Goal: Task Accomplishment & Management: Complete application form

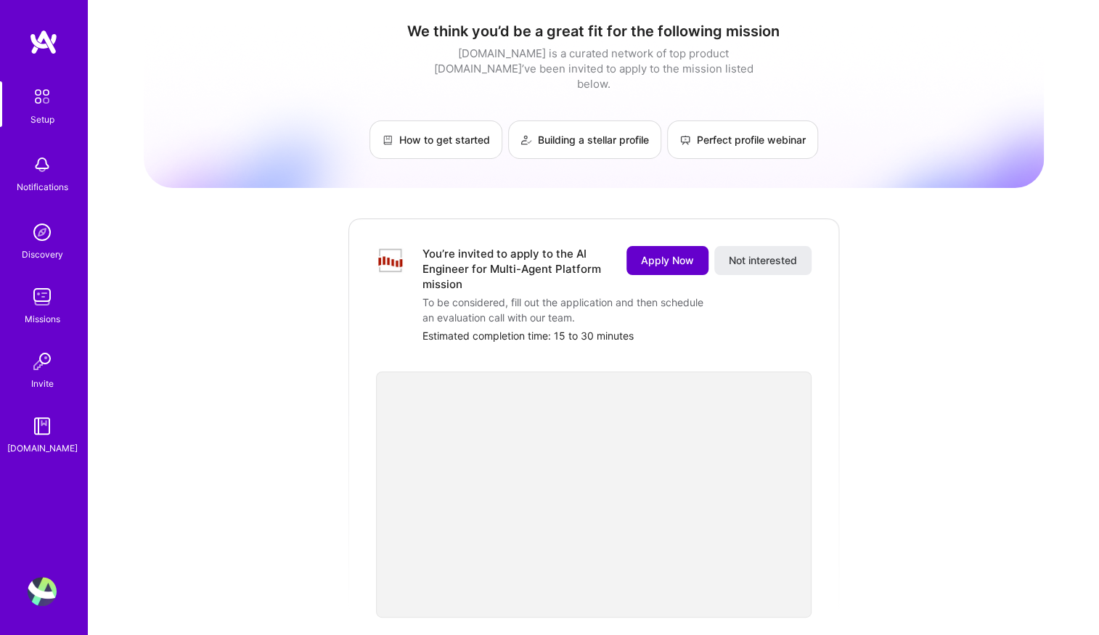
click at [669, 253] on span "Apply Now" at bounding box center [667, 260] width 53 height 15
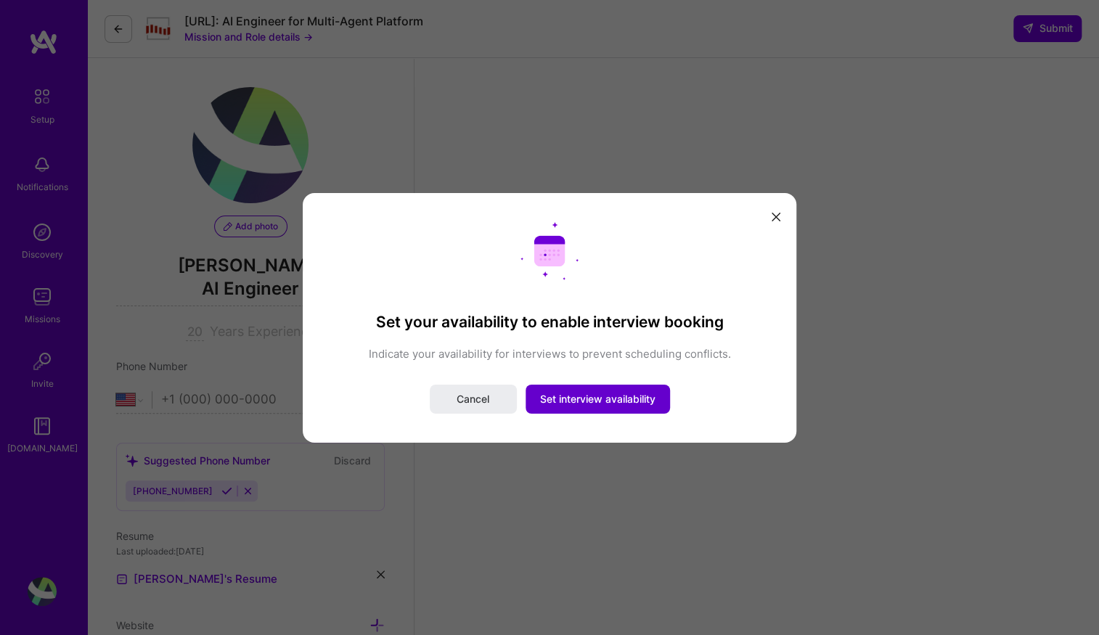
click at [608, 405] on span "Set interview availability" at bounding box center [597, 399] width 115 height 15
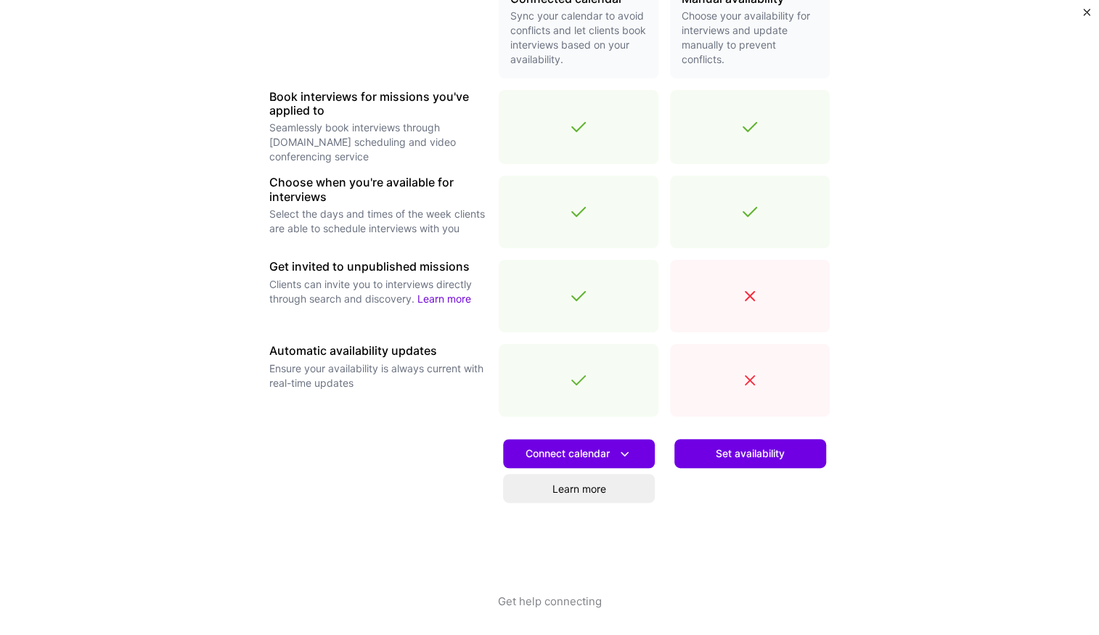
scroll to position [380, 0]
click at [747, 453] on span "Set availability" at bounding box center [750, 453] width 69 height 15
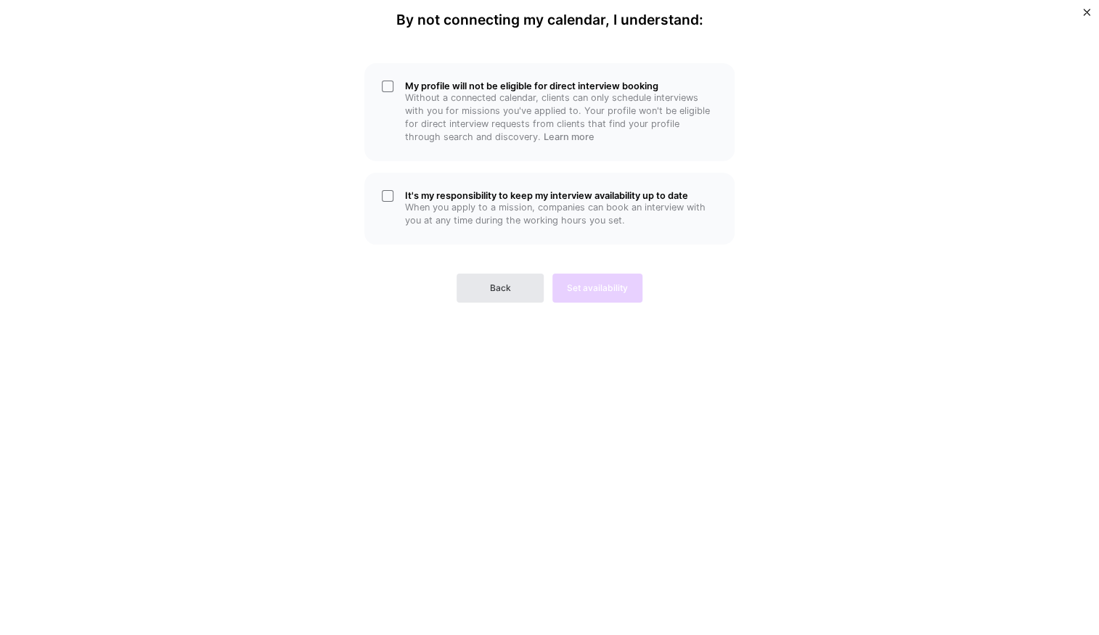
click at [506, 282] on span "Back" at bounding box center [500, 288] width 21 height 13
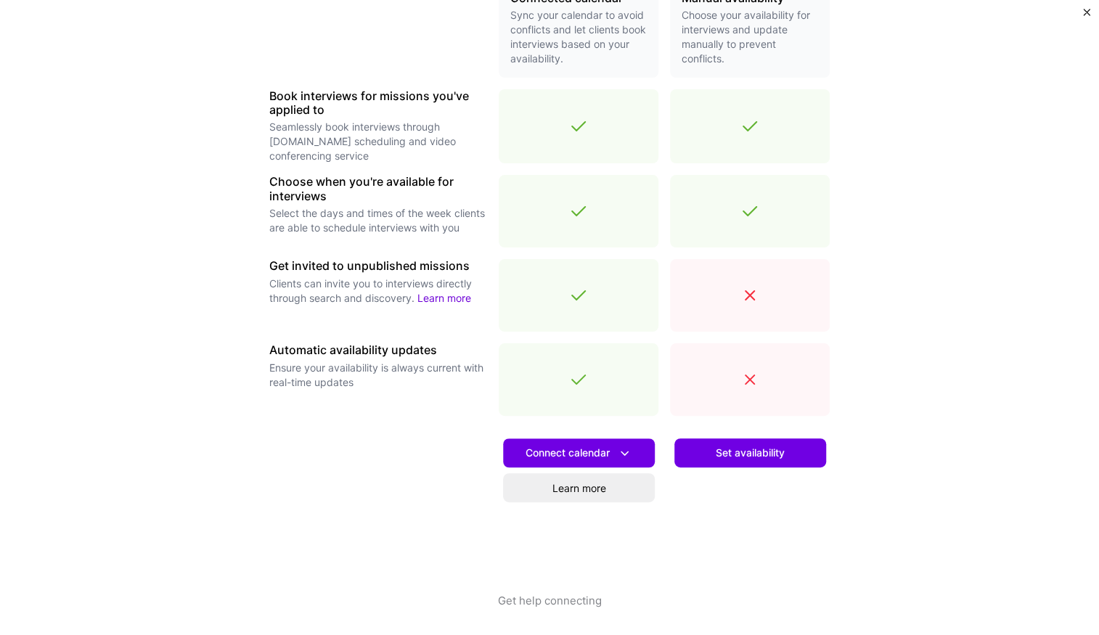
scroll to position [470, 0]
click at [623, 452] on icon at bounding box center [624, 453] width 15 height 15
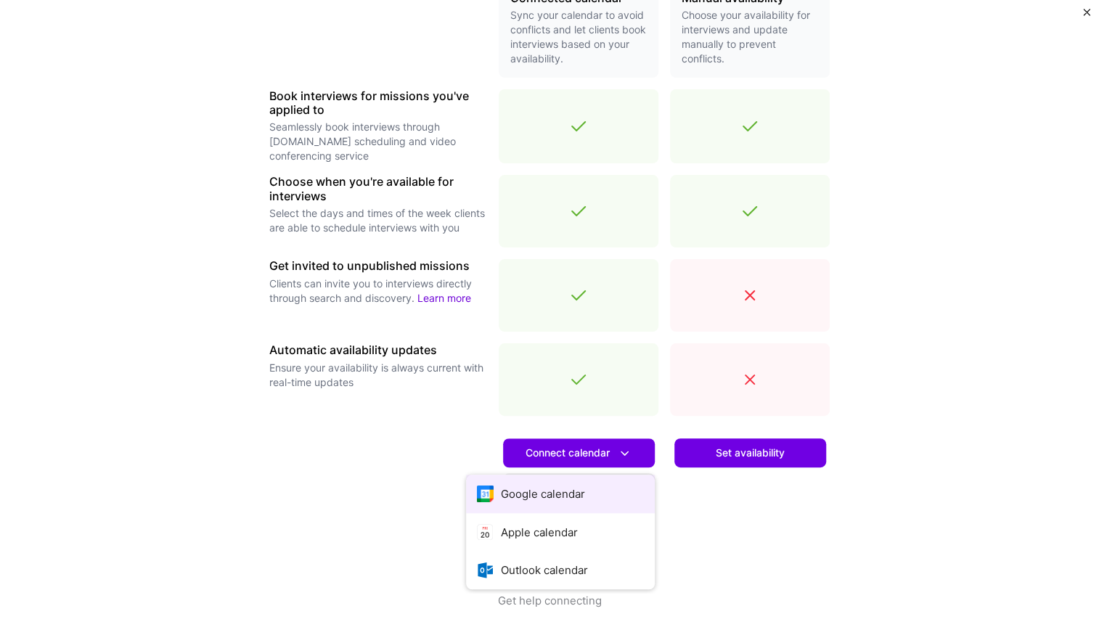
click at [585, 492] on button "Google calendar" at bounding box center [560, 494] width 189 height 38
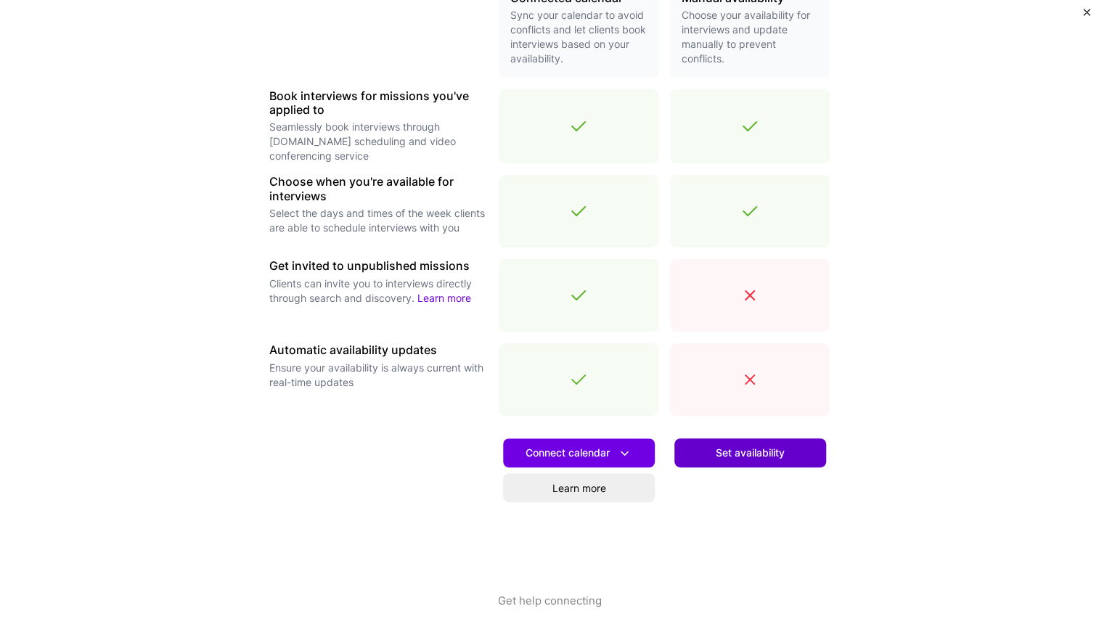
click at [738, 454] on span "Set availability" at bounding box center [750, 453] width 69 height 15
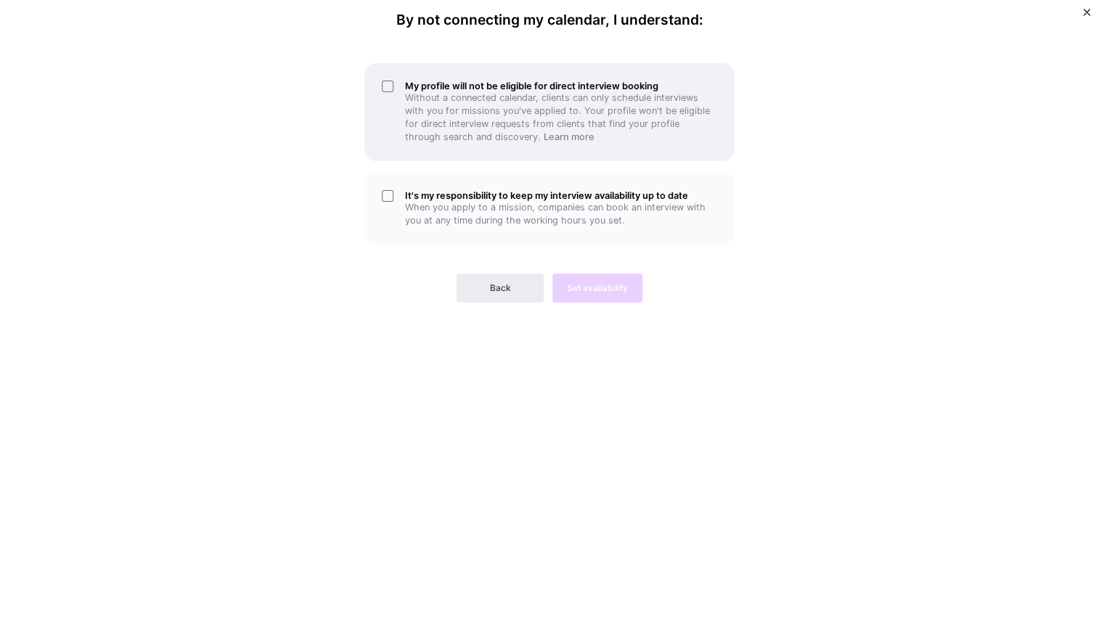
scroll to position [380, 0]
click at [452, 95] on p "Without a connected calendar, clients can only schedule interviews with you for…" at bounding box center [561, 117] width 312 height 52
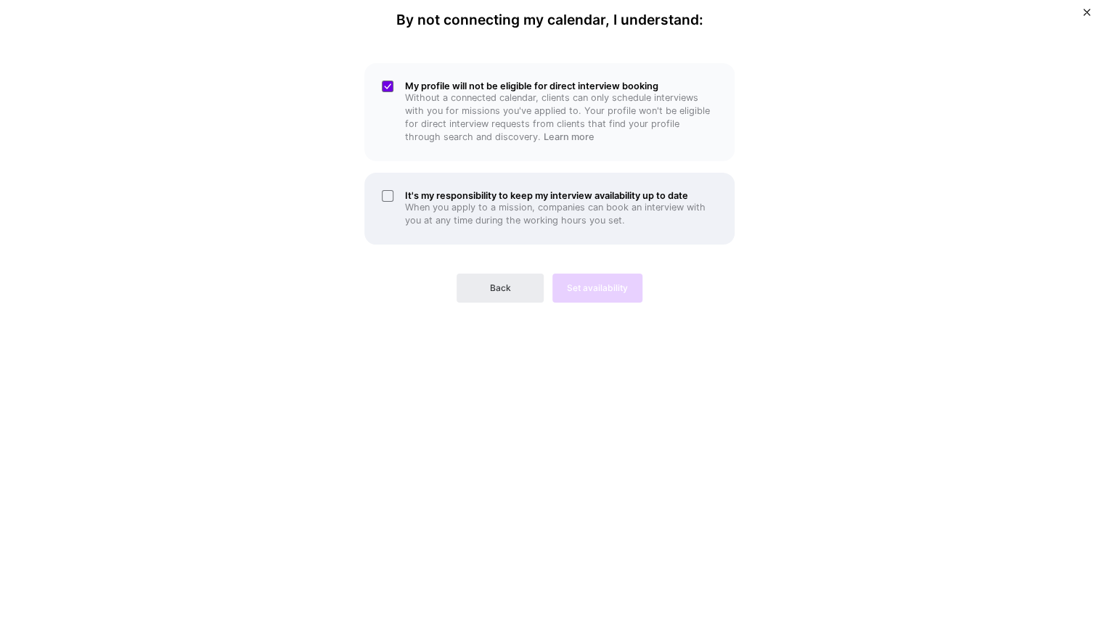
click at [441, 201] on p "When you apply to a mission, companies can book an interview with you at any ti…" at bounding box center [561, 214] width 312 height 26
click at [615, 295] on button "Set availability" at bounding box center [597, 288] width 90 height 29
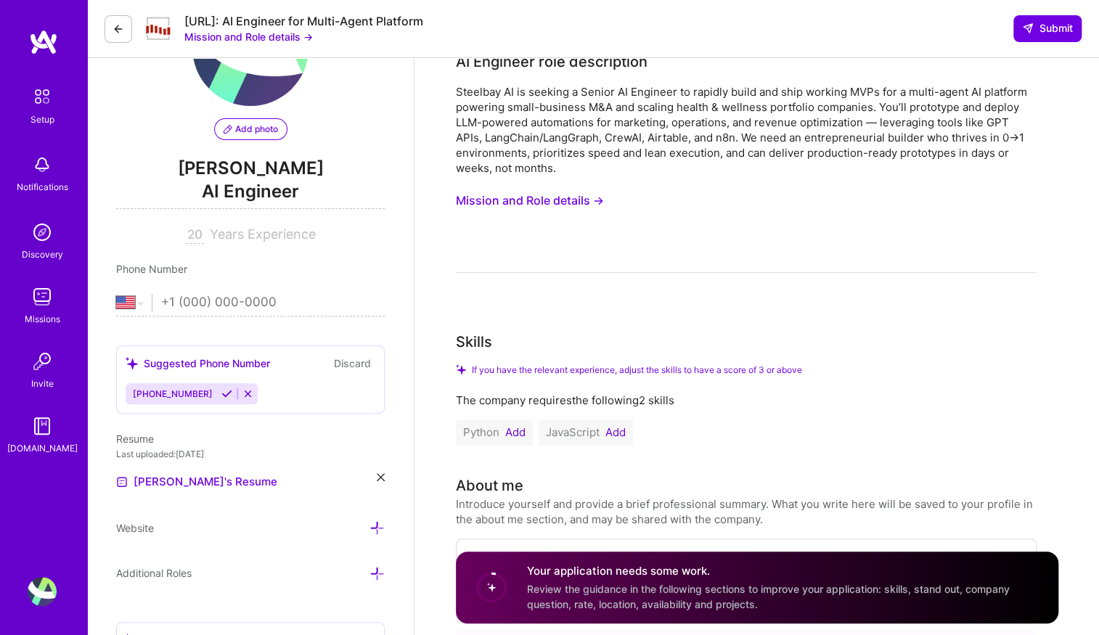
scroll to position [68, 0]
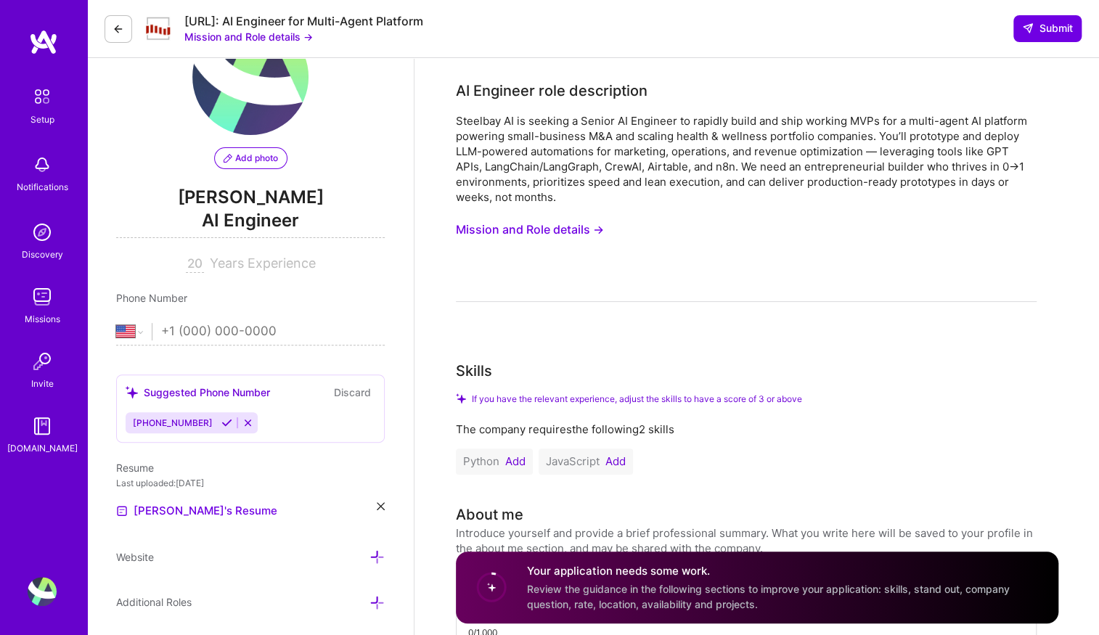
click at [274, 331] on input "tel" at bounding box center [263, 332] width 205 height 42
click at [374, 305] on div "Phone Number [GEOGRAPHIC_DATA] [GEOGRAPHIC_DATA] [GEOGRAPHIC_DATA] [GEOGRAPHIC_…" at bounding box center [250, 317] width 269 height 55
select select "BR"
click at [116, 323] on select "[GEOGRAPHIC_DATA] [GEOGRAPHIC_DATA] [GEOGRAPHIC_DATA] [GEOGRAPHIC_DATA] [US_STA…" at bounding box center [134, 331] width 36 height 17
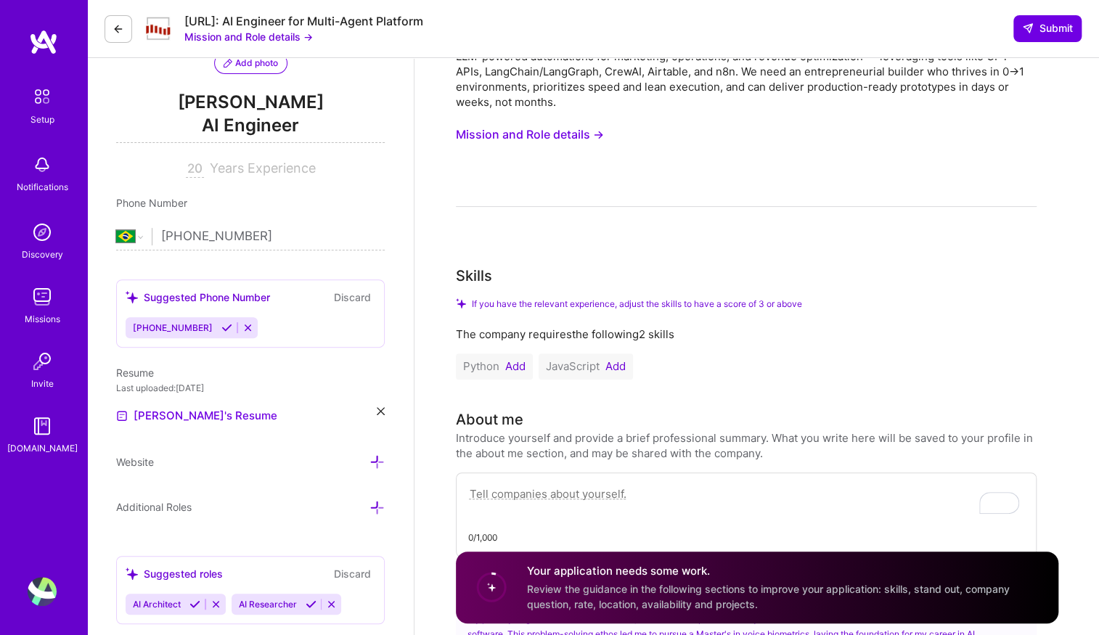
scroll to position [174, 0]
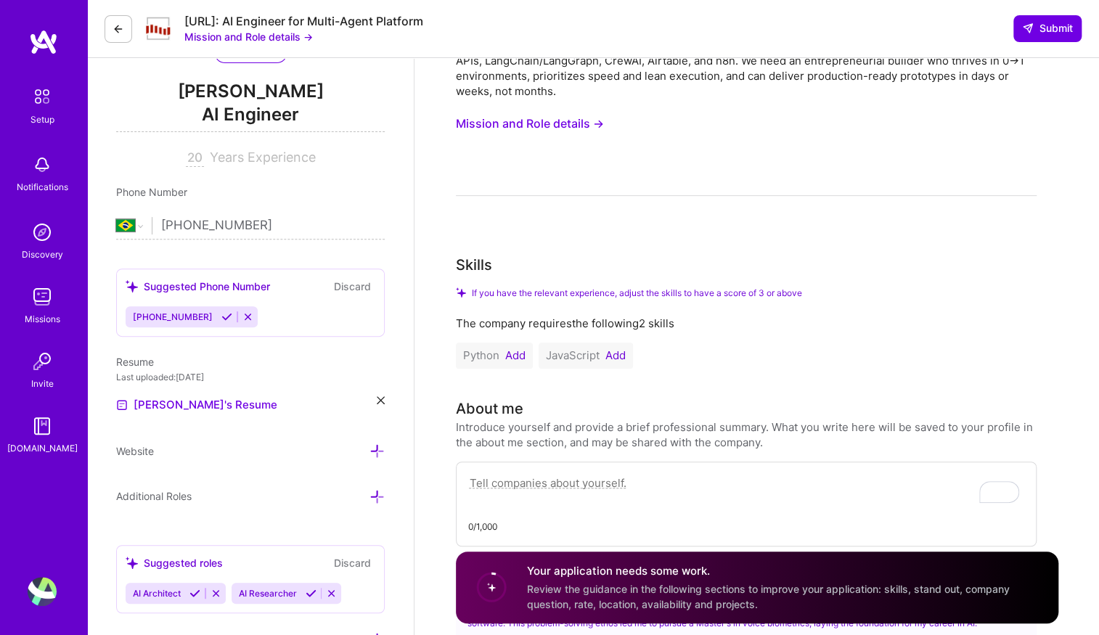
type input "[PHONE_NUMBER]"
click at [295, 355] on div "Resume" at bounding box center [250, 361] width 269 height 15
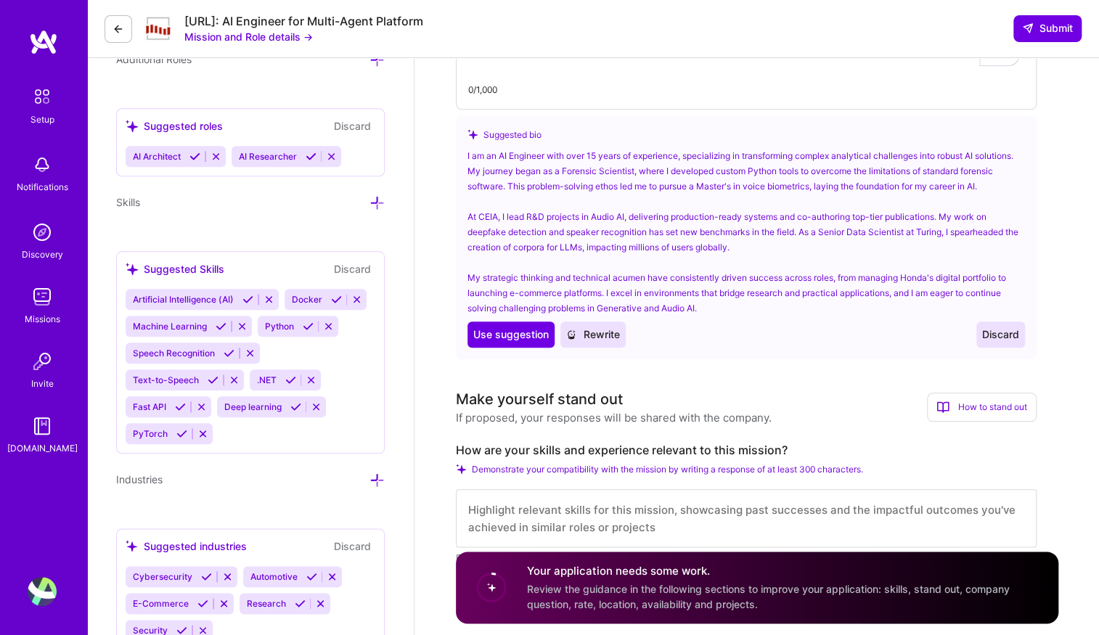
scroll to position [612, 0]
click at [522, 336] on span "Use suggestion" at bounding box center [511, 334] width 76 height 15
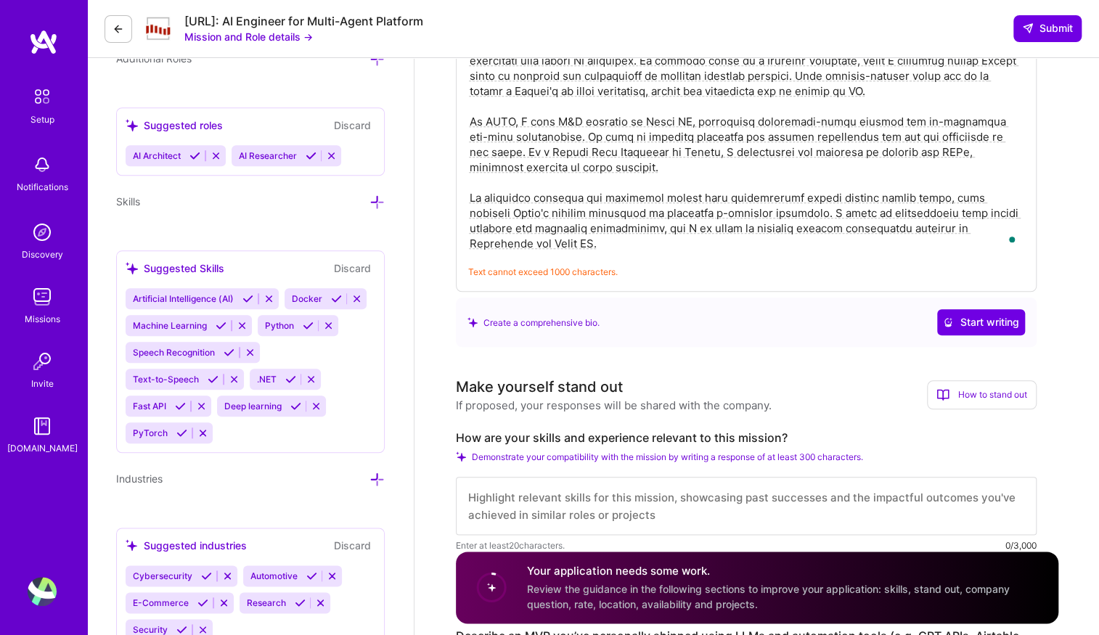
scroll to position [639, 0]
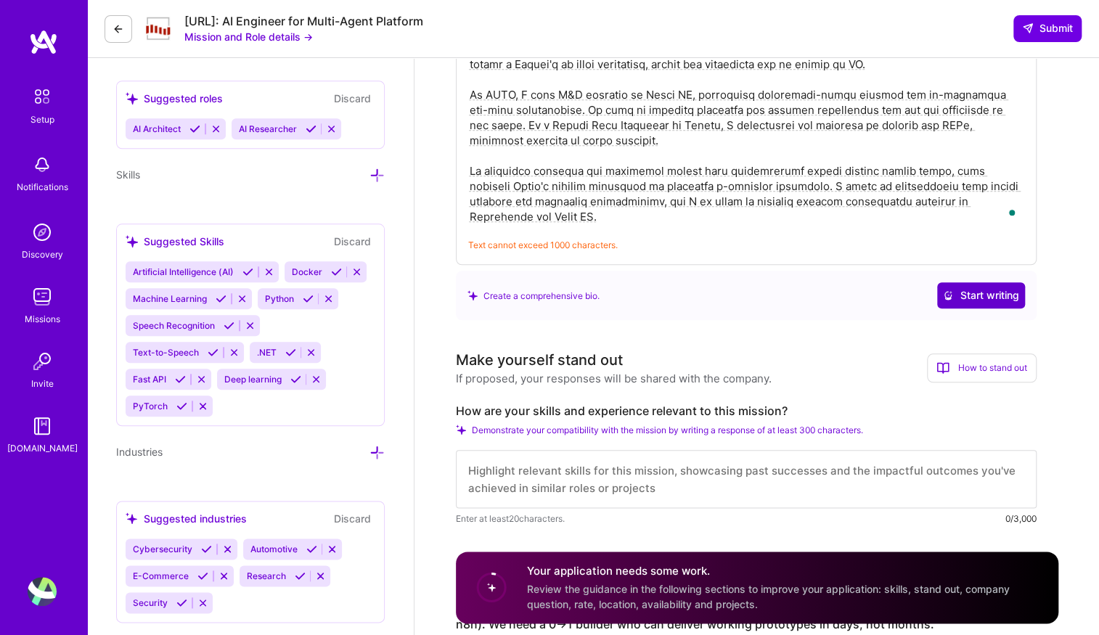
click at [984, 293] on span "Start writing" at bounding box center [981, 295] width 76 height 15
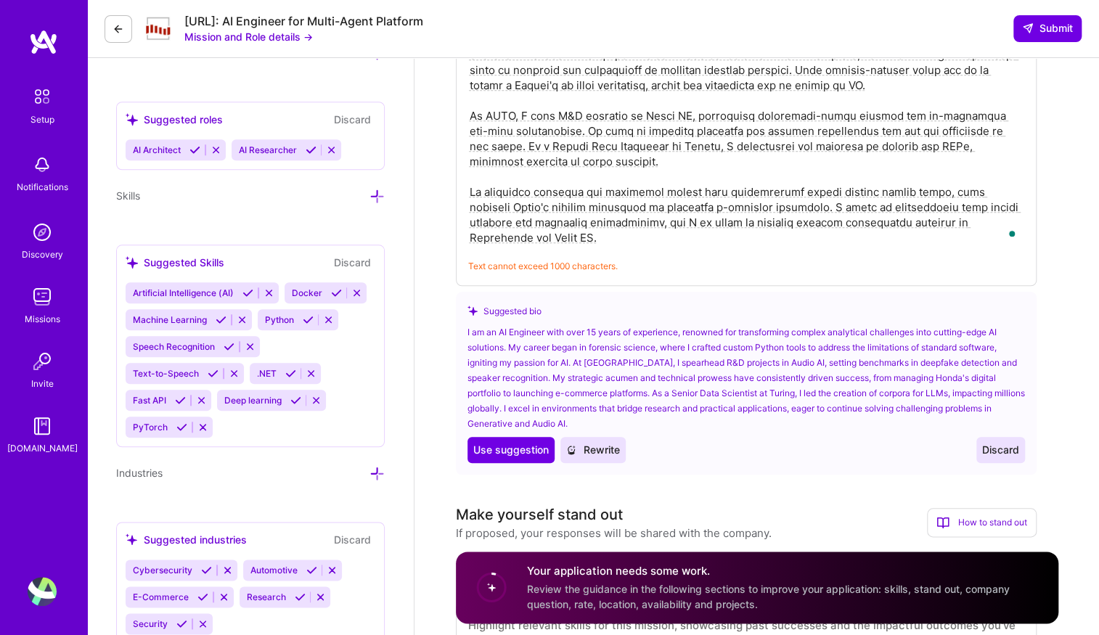
scroll to position [723, 0]
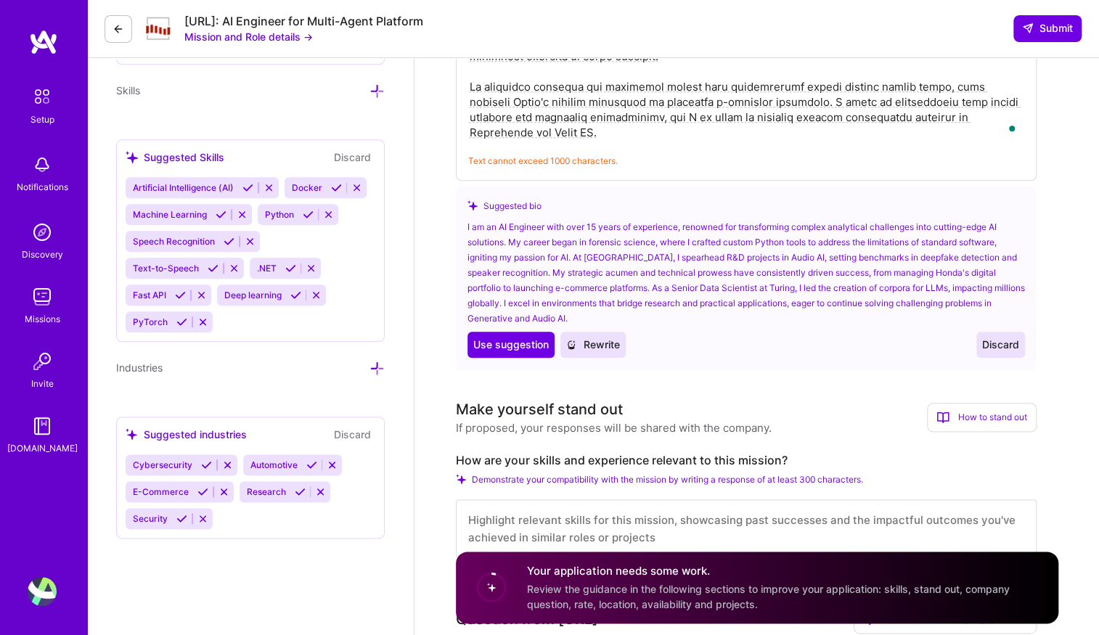
click at [693, 152] on div "Text cannot exceed 1000 characters." at bounding box center [746, 47] width 581 height 268
click at [690, 114] on textarea "To enrich screen reader interactions, please activate Accessibility in Grammarl…" at bounding box center [746, 33] width 556 height 216
paste textarea "Senior AI/ML Engineer with over 15 years in the technology industry, blending a…"
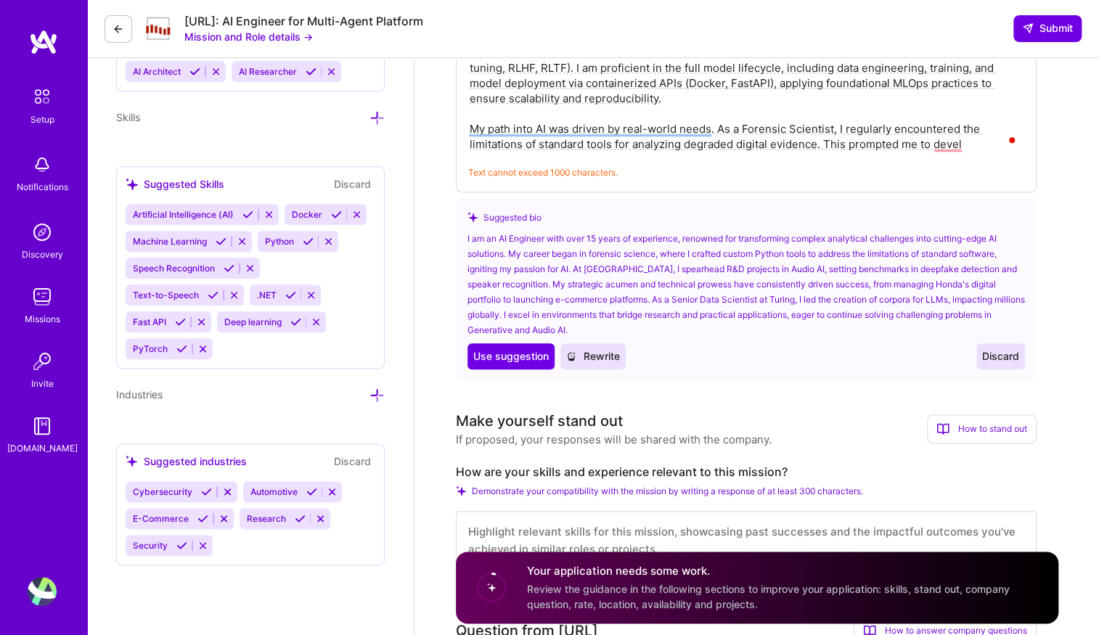
scroll to position [697, 0]
click at [534, 354] on span "Use suggestion" at bounding box center [511, 355] width 76 height 15
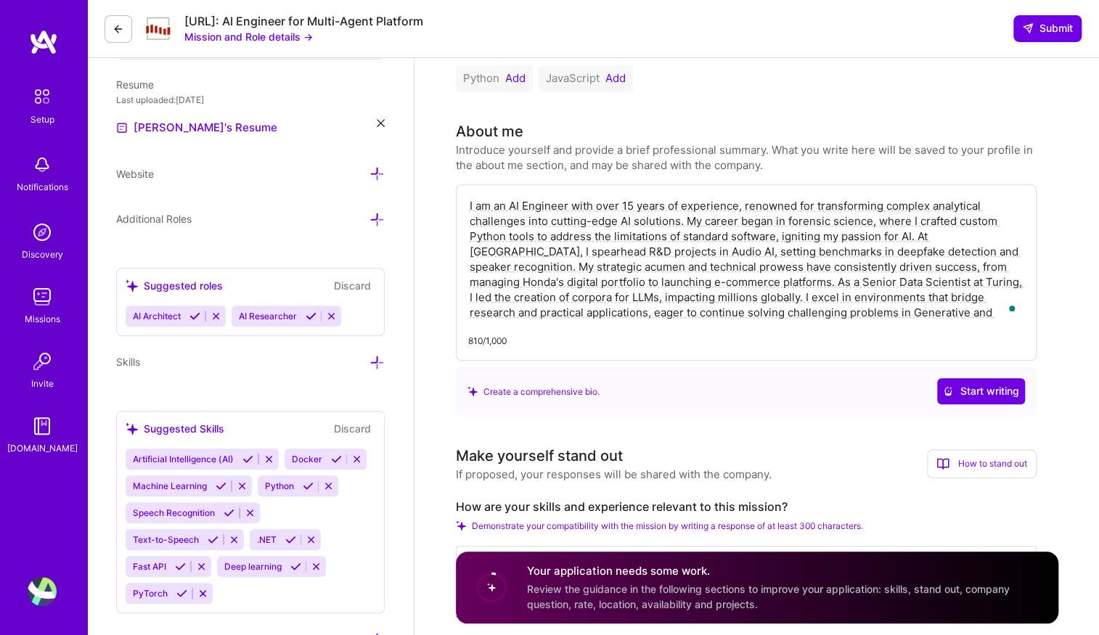
scroll to position [370, 0]
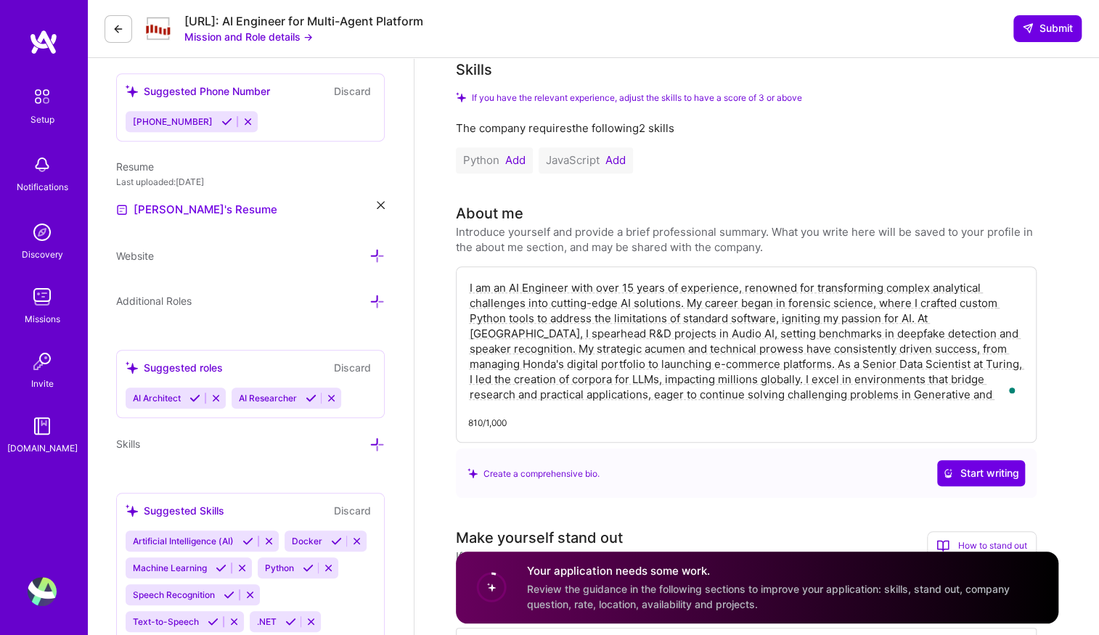
click at [677, 337] on textarea "I am an AI Engineer with over 15 years of experience, renowned for transforming…" at bounding box center [746, 341] width 556 height 125
paste textarea "Senior AI/ML Engineer with 15+ years in tech, specializing in applied AI with s…"
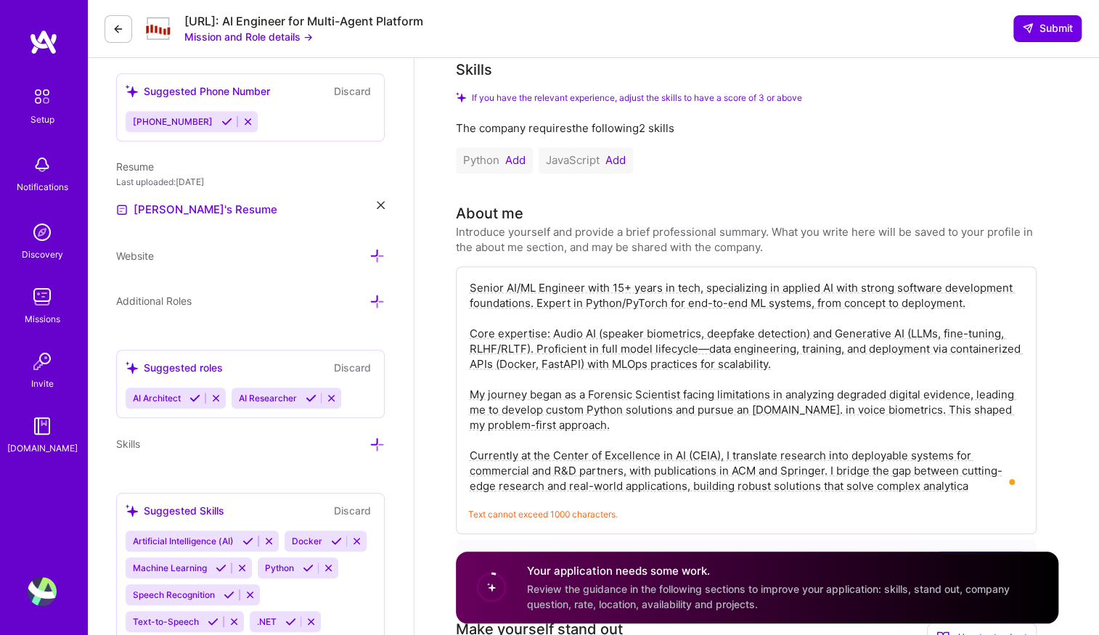
click at [530, 319] on textarea "Senior AI/ML Engineer with 15+ years in tech, specializing in applied AI with s…" at bounding box center [746, 387] width 556 height 216
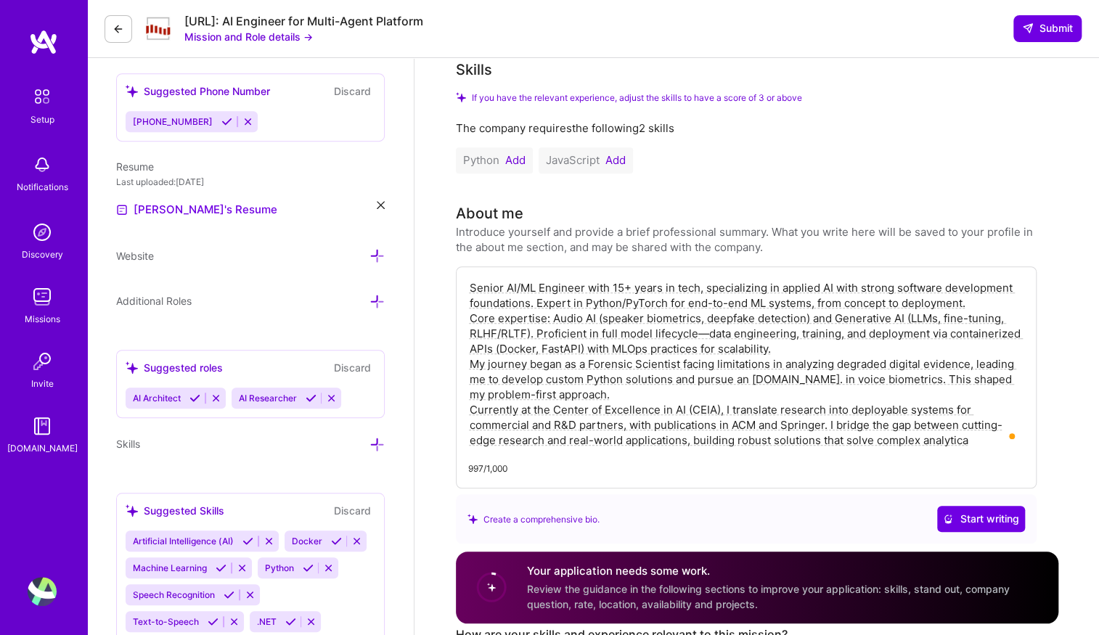
click at [948, 446] on textarea "Senior AI/ML Engineer with 15+ years in tech, specializing in applied AI with s…" at bounding box center [746, 364] width 556 height 171
click at [913, 439] on textarea "Senior AI/ML Engineer with 15+ years in tech, specializing in applied AI with s…" at bounding box center [746, 364] width 556 height 171
click at [946, 439] on textarea "Senior AI/ML Engineer with 15+ years in tech, specializing in applied AI with s…" at bounding box center [746, 364] width 556 height 171
click at [971, 439] on textarea "Senior AI/ML Engineer with 15+ years in tech, specializing in applied AI with s…" at bounding box center [746, 364] width 556 height 171
click at [904, 436] on textarea "Senior AI/ML Engineer with 15+ years in tech, specializing in applied AI with s…" at bounding box center [746, 364] width 556 height 171
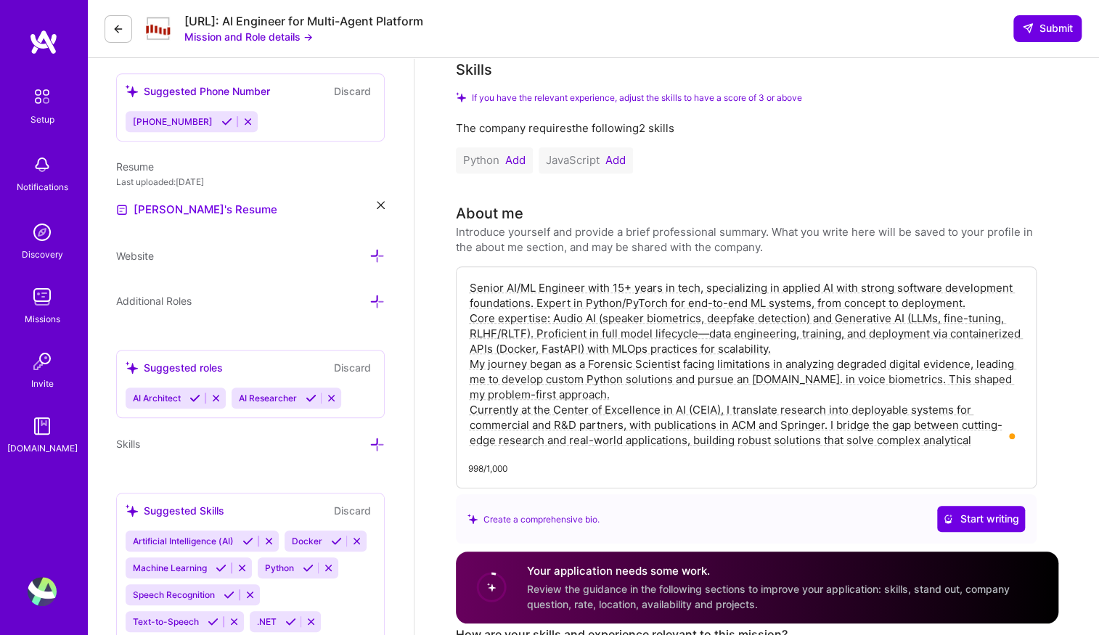
click at [904, 436] on textarea "Senior AI/ML Engineer with 15+ years in tech, specializing in applied AI with s…" at bounding box center [746, 364] width 556 height 171
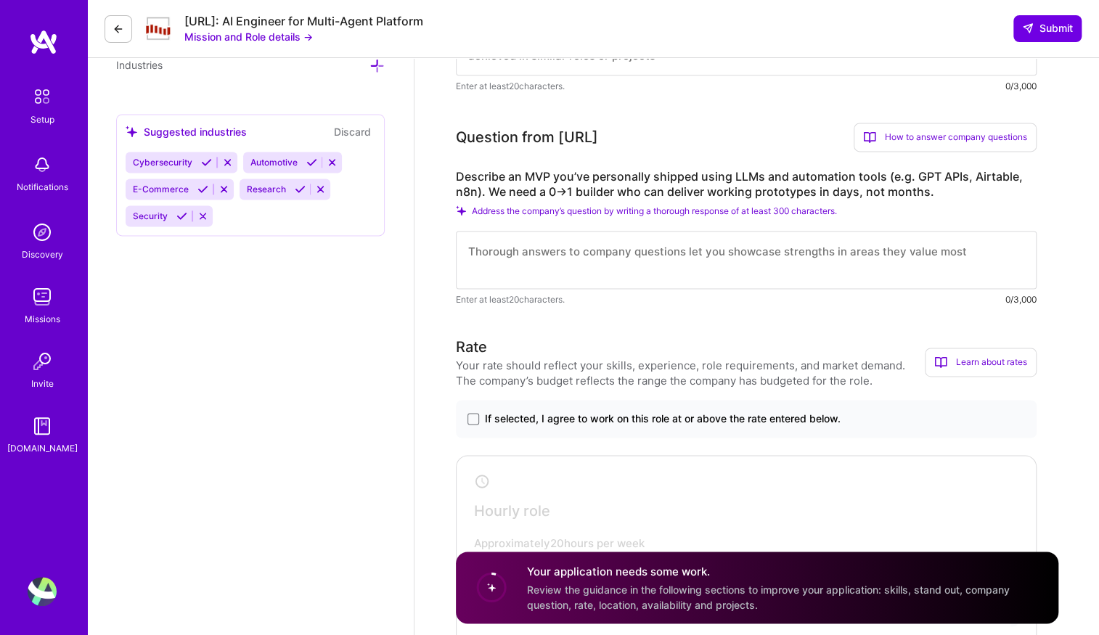
scroll to position [1035, 0]
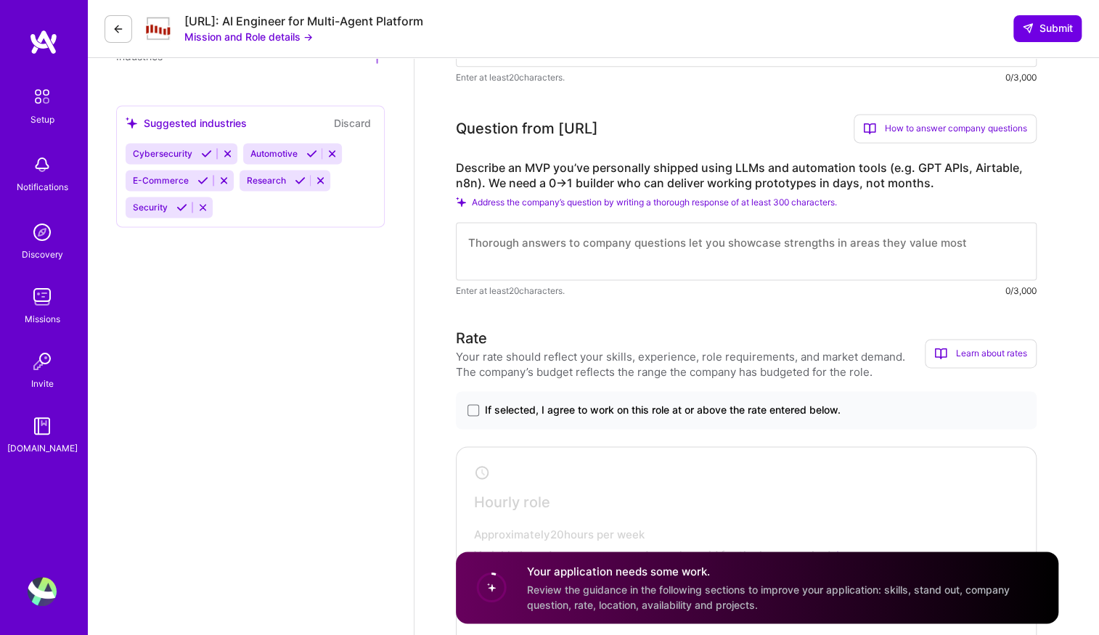
type textarea "Senior AI/ML Engineer with 15+ years in tech, specializing in applied AI with s…"
click at [460, 203] on icon at bounding box center [461, 202] width 10 height 10
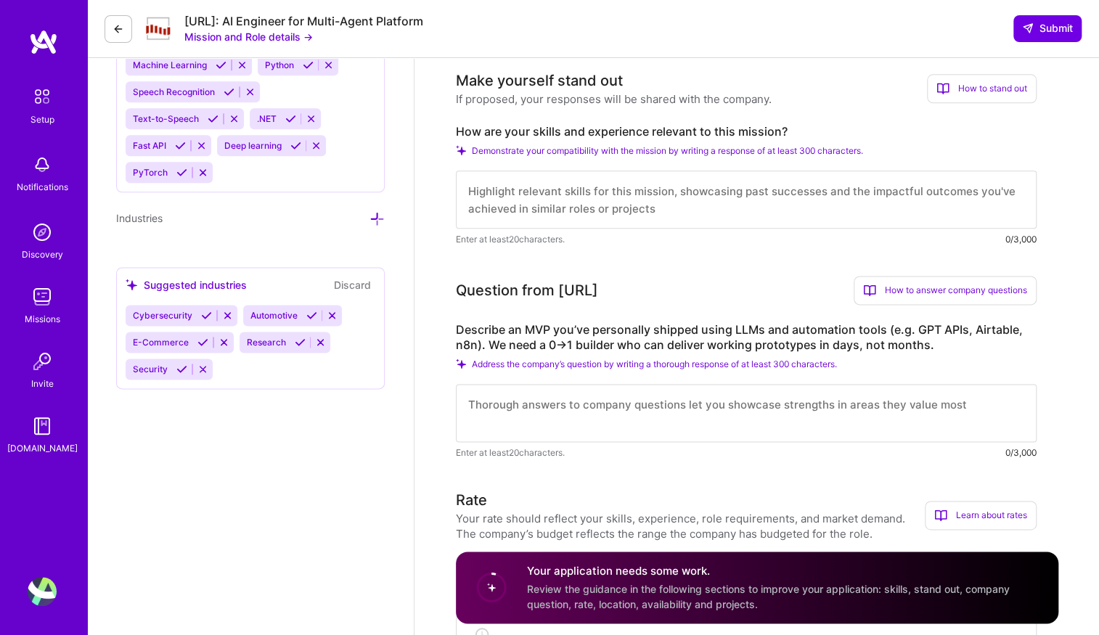
scroll to position [865, 0]
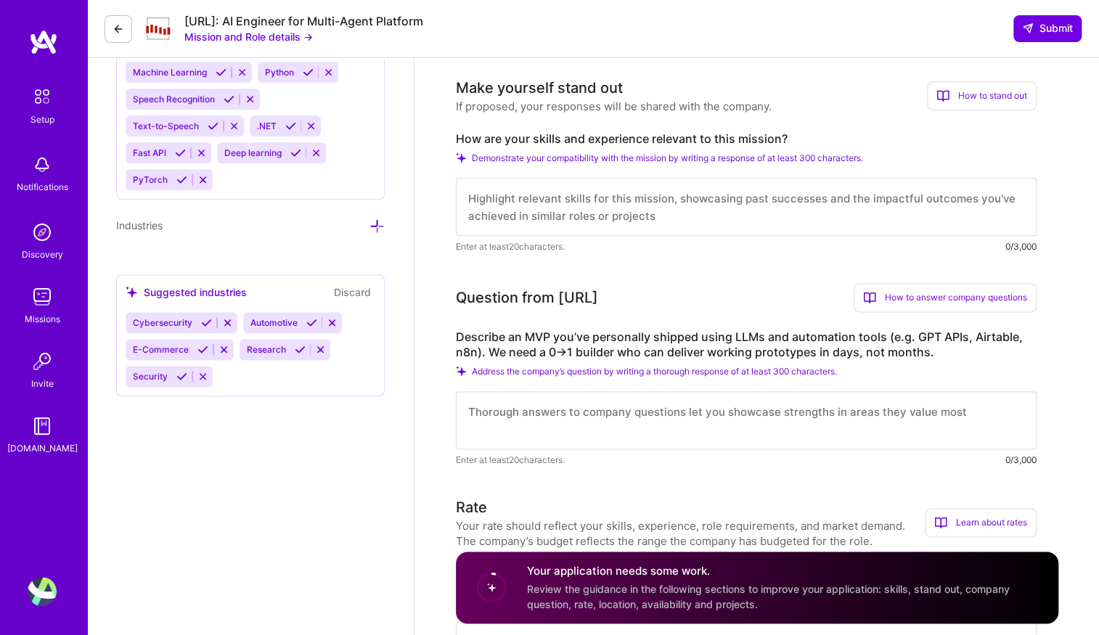
click at [333, 321] on icon at bounding box center [332, 322] width 11 height 11
click at [300, 347] on icon at bounding box center [299, 349] width 11 height 11
click at [225, 322] on icon at bounding box center [227, 322] width 11 height 11
click at [345, 314] on div "E-Commerce Research" at bounding box center [251, 322] width 250 height 21
click at [131, 288] on icon at bounding box center [132, 292] width 12 height 12
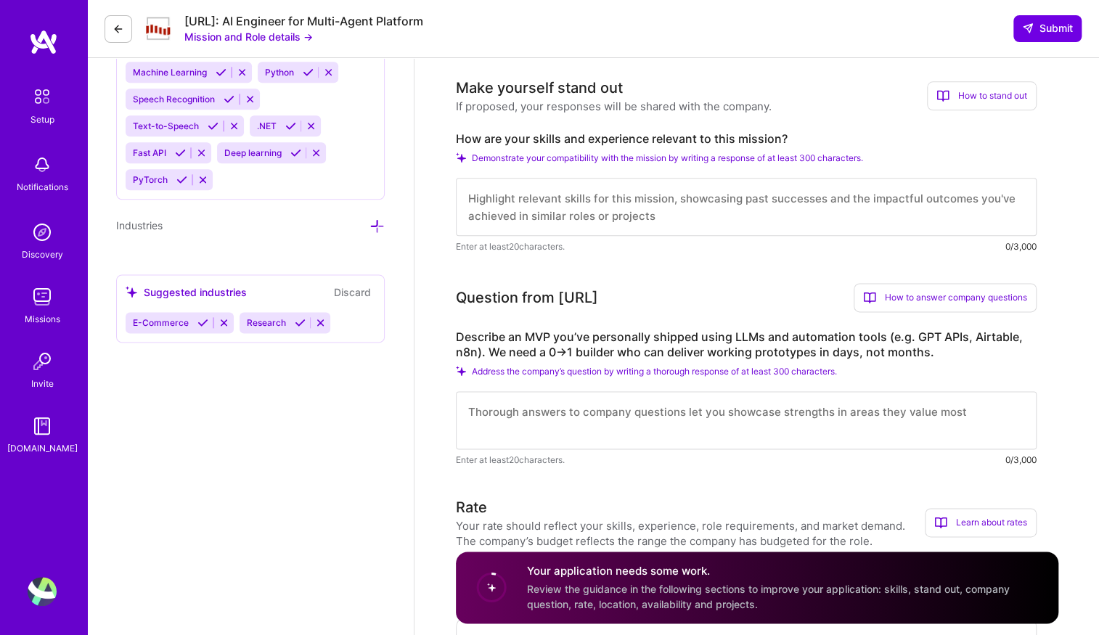
drag, startPoint x: 346, startPoint y: 326, endPoint x: 348, endPoint y: 317, distance: 9.2
click at [346, 324] on div "E-Commerce Research" at bounding box center [251, 322] width 250 height 21
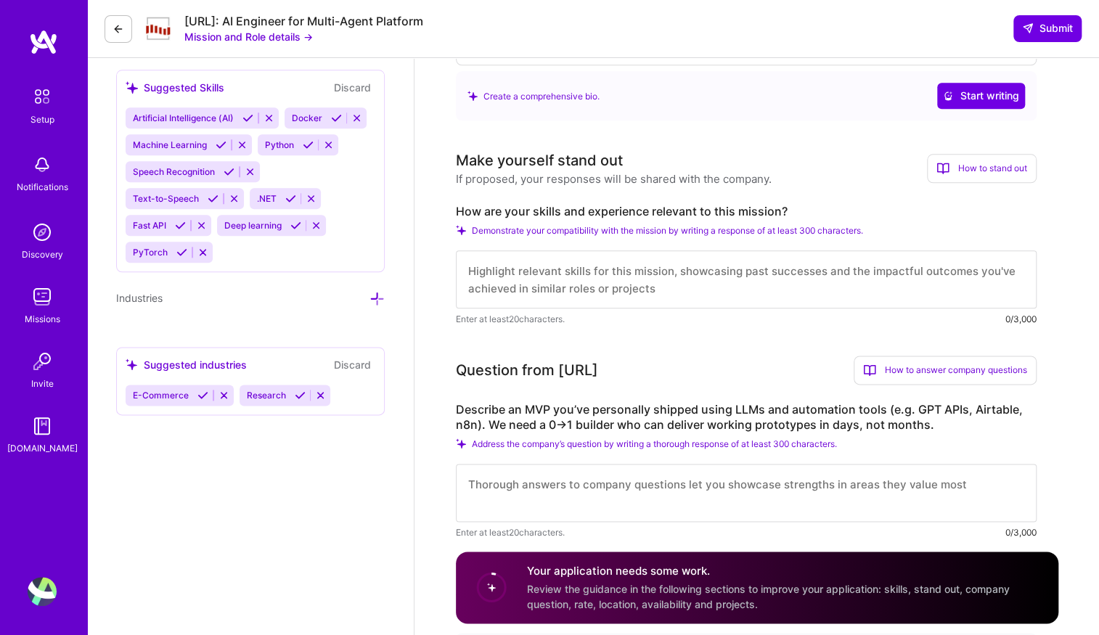
scroll to position [776, 0]
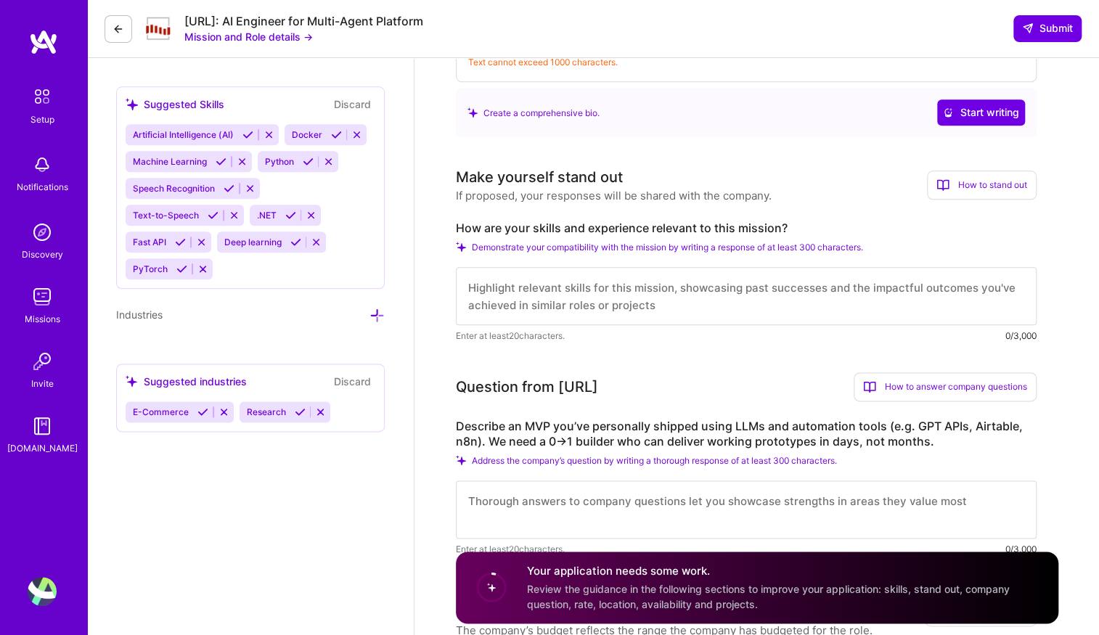
click at [376, 311] on icon at bounding box center [377, 315] width 15 height 15
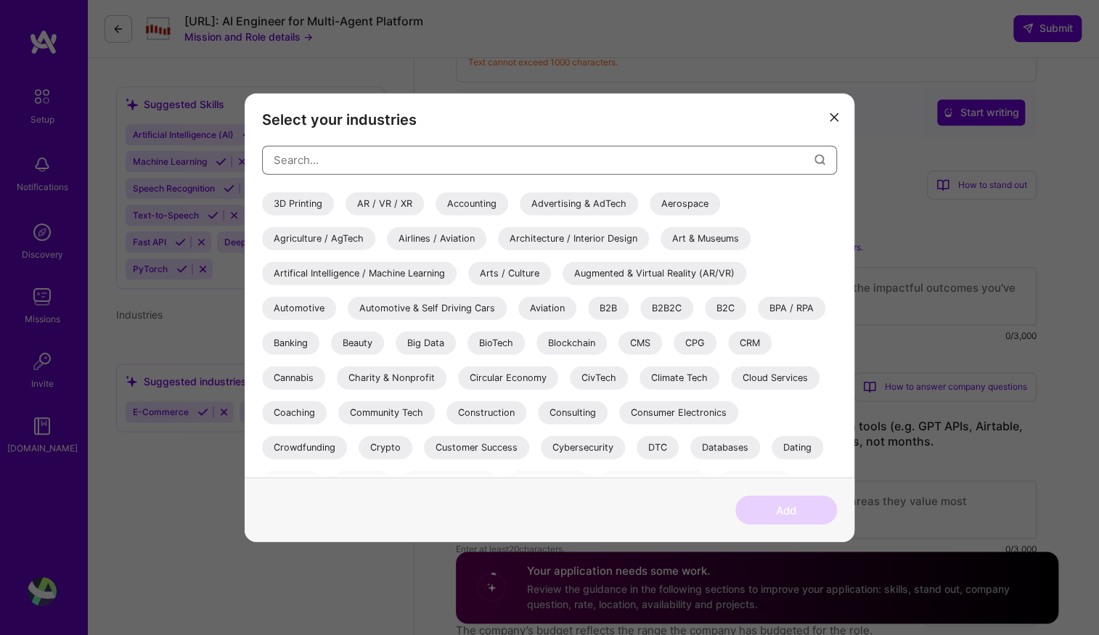
click at [361, 160] on input "modal" at bounding box center [544, 160] width 541 height 37
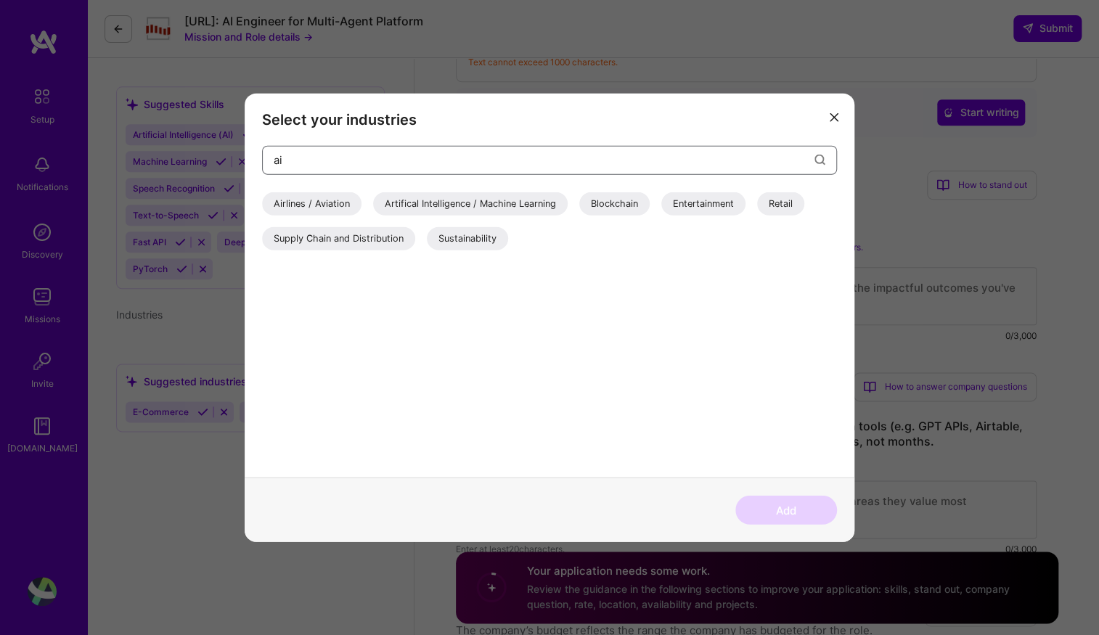
type input "a"
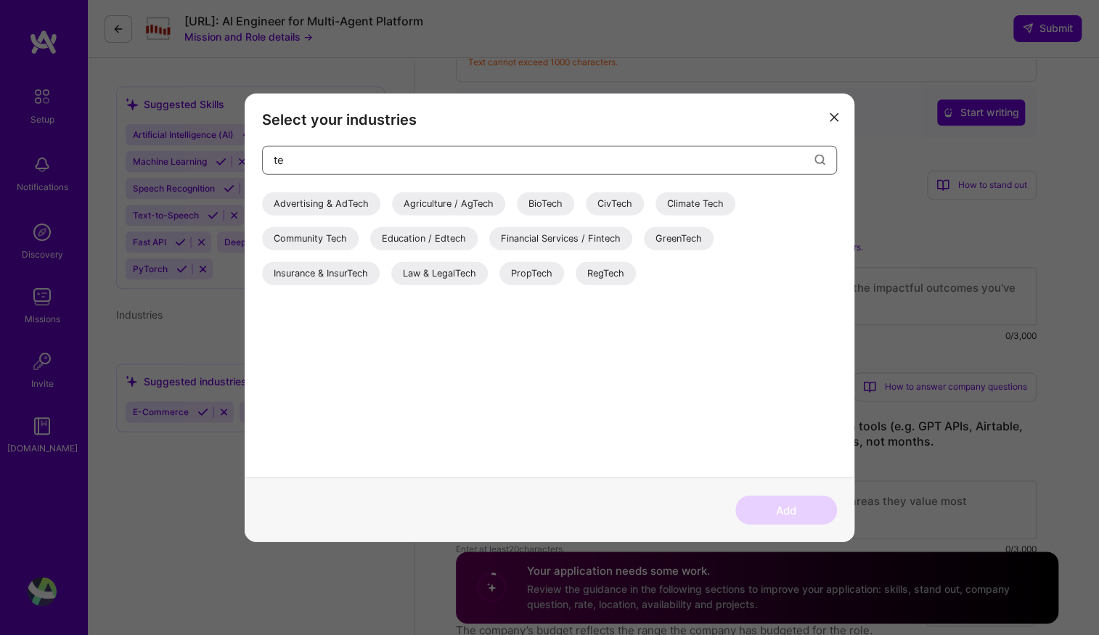
type input "t"
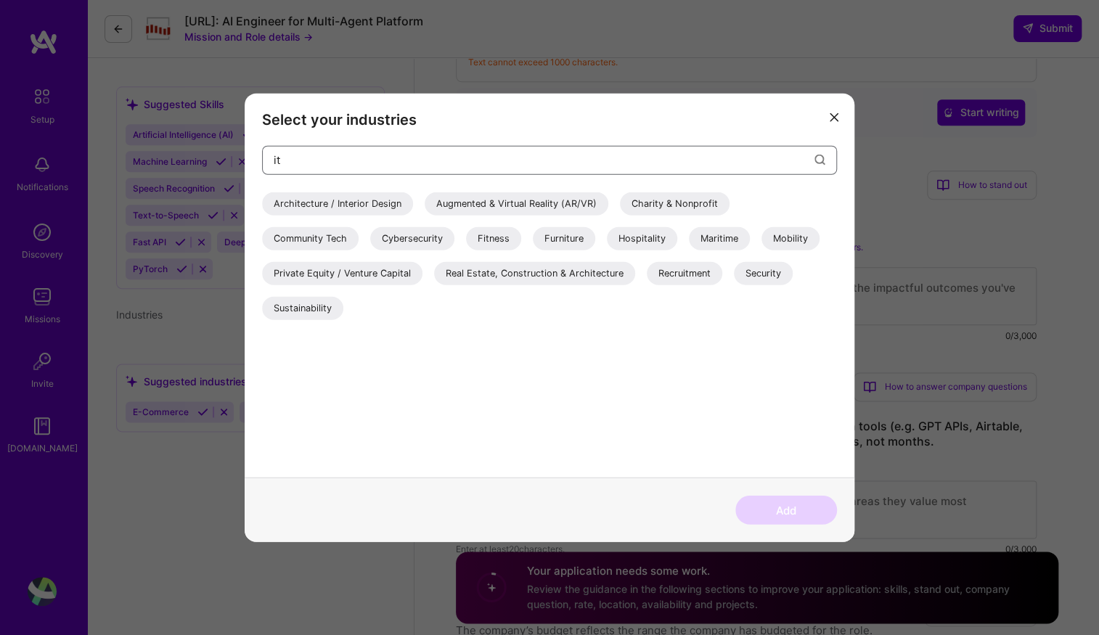
type input "i"
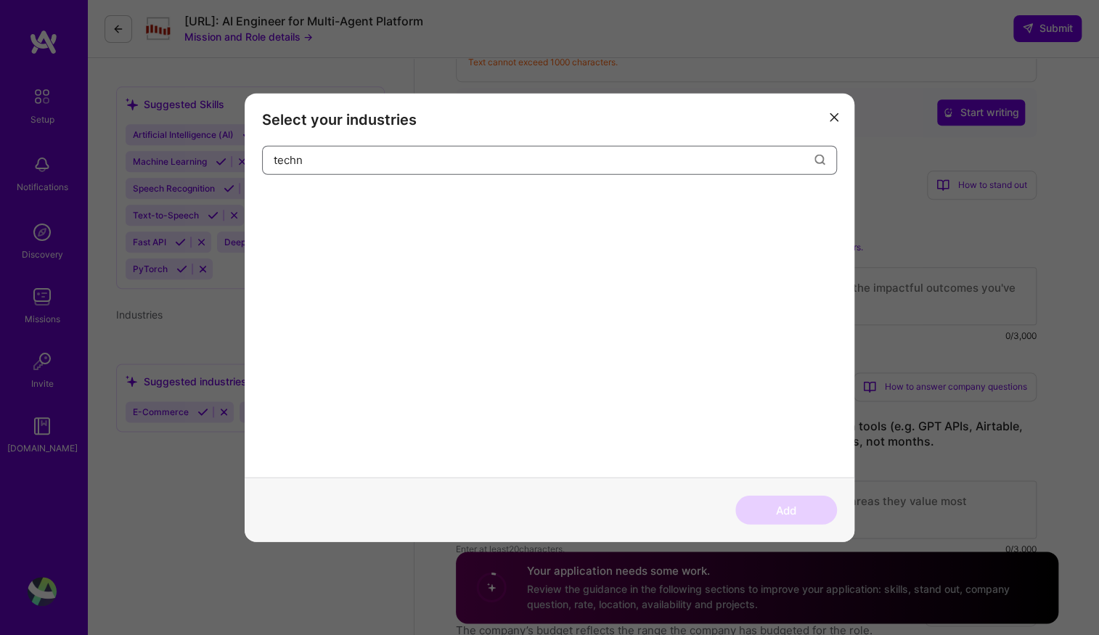
type input "tech"
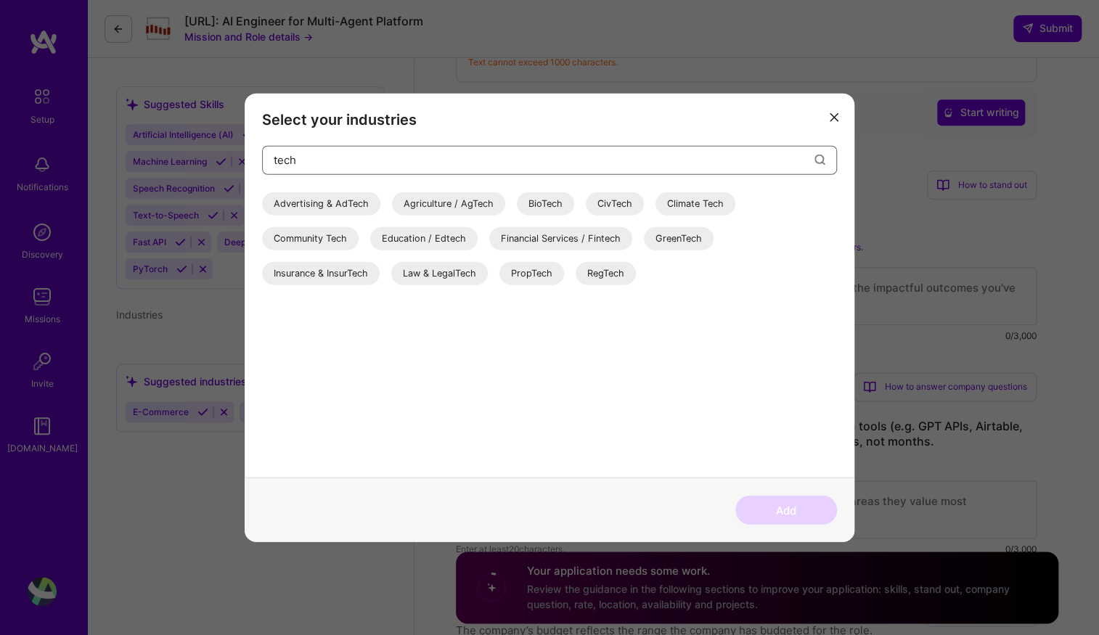
click at [390, 161] on input "tech" at bounding box center [544, 160] width 541 height 37
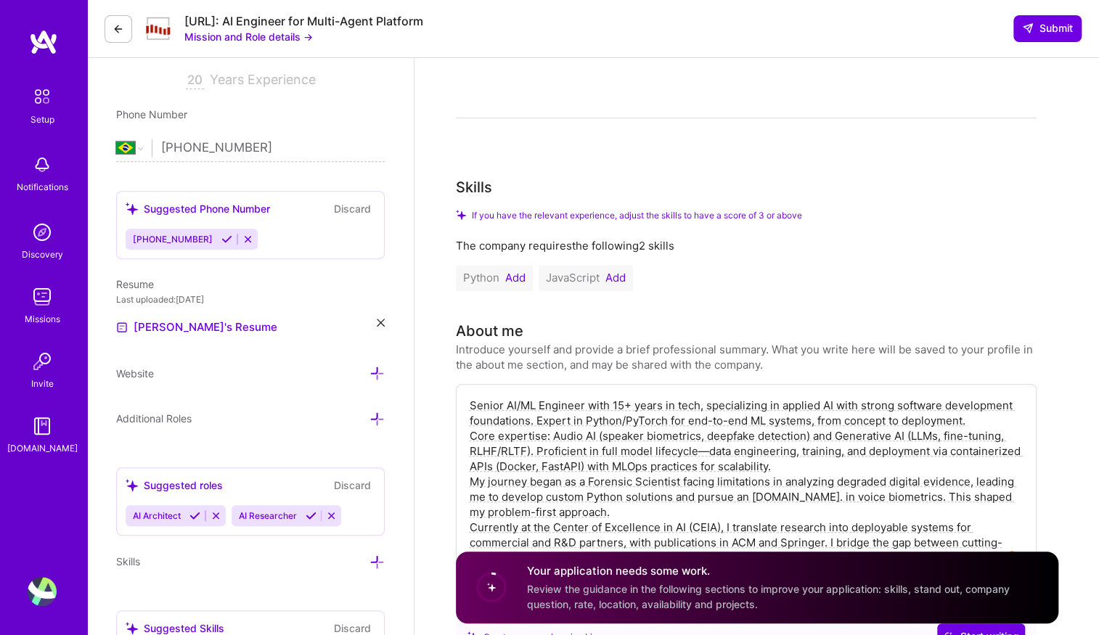
scroll to position [0, 0]
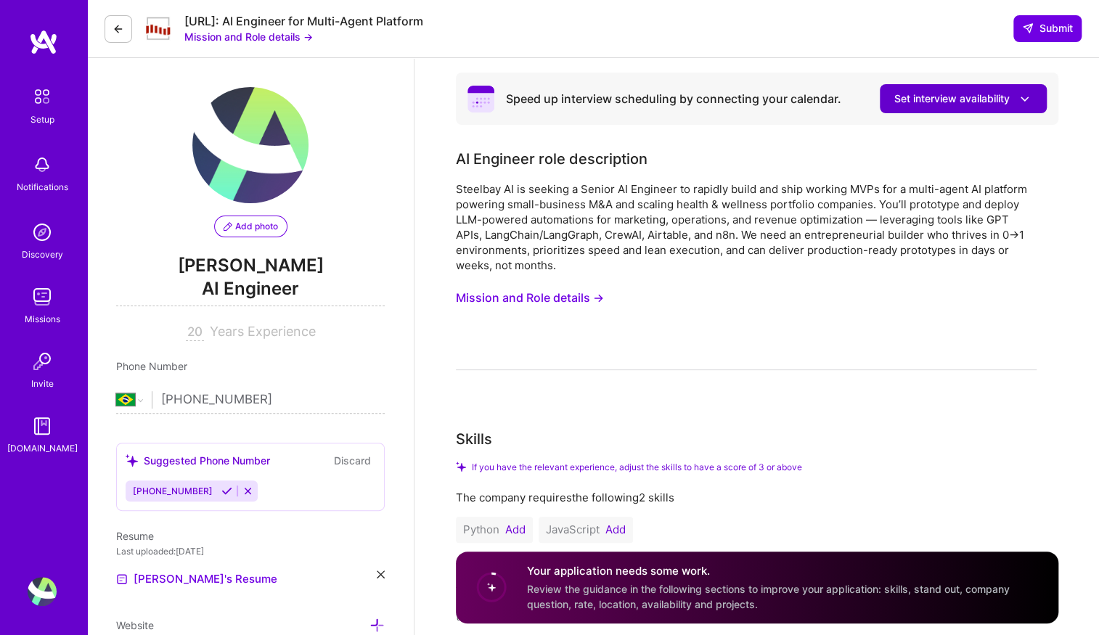
click at [1019, 99] on icon at bounding box center [1024, 98] width 15 height 15
click at [790, 176] on div "AI Engineer role description Steelbay AI is seeking a Senior AI Engineer to rap…" at bounding box center [746, 259] width 581 height 222
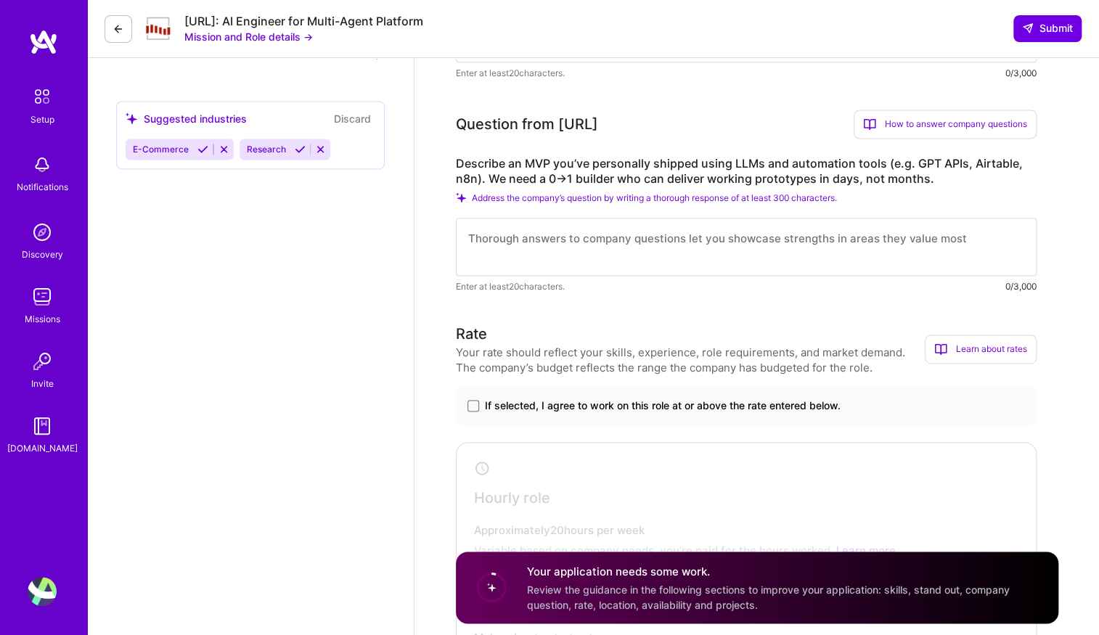
scroll to position [1051, 0]
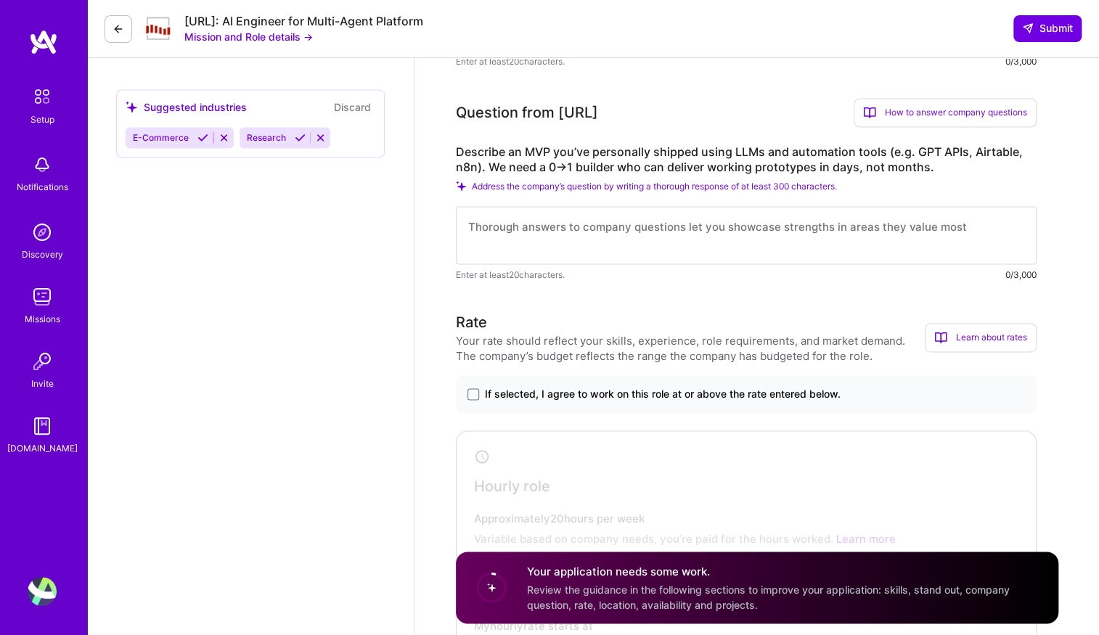
drag, startPoint x: 561, startPoint y: 113, endPoint x: 635, endPoint y: 110, distance: 74.1
click at [637, 110] on div "Question from [URL] How to answer company questions Mastering company questions…" at bounding box center [746, 112] width 581 height 29
click at [855, 238] on textarea at bounding box center [746, 235] width 581 height 58
click at [277, 38] on button "Mission and Role details →" at bounding box center [248, 36] width 129 height 15
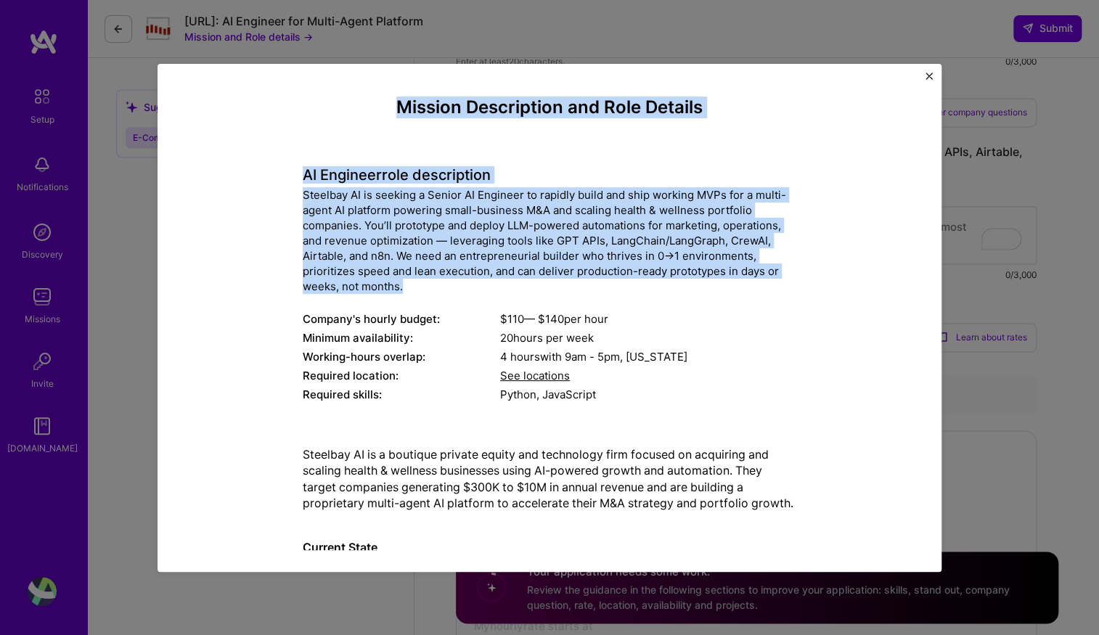
drag, startPoint x: 393, startPoint y: 105, endPoint x: 587, endPoint y: 287, distance: 266.1
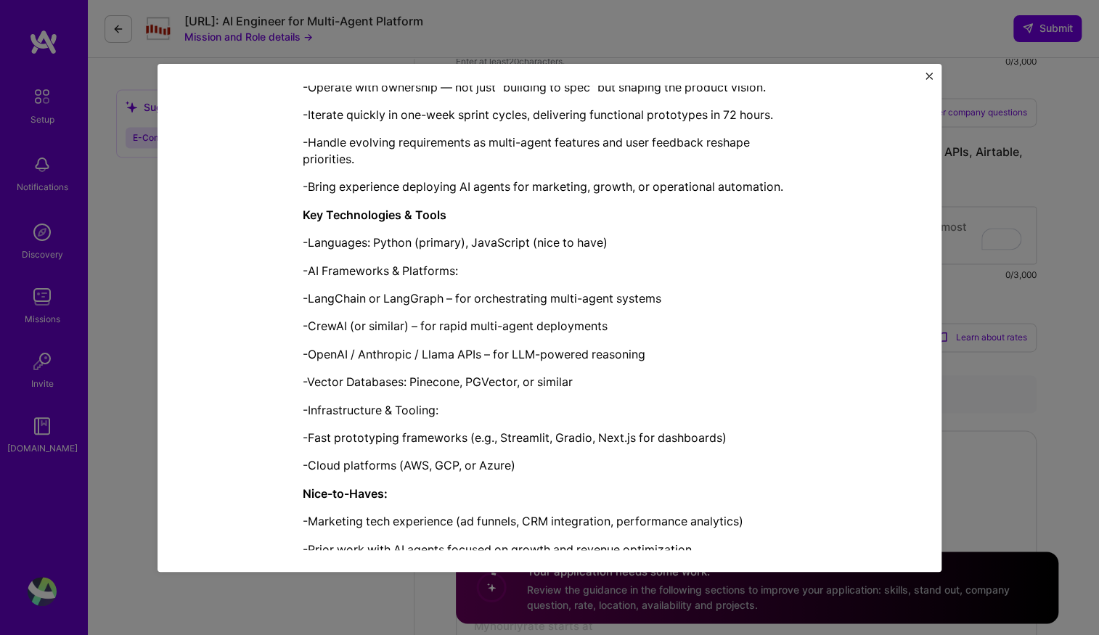
scroll to position [1176, 0]
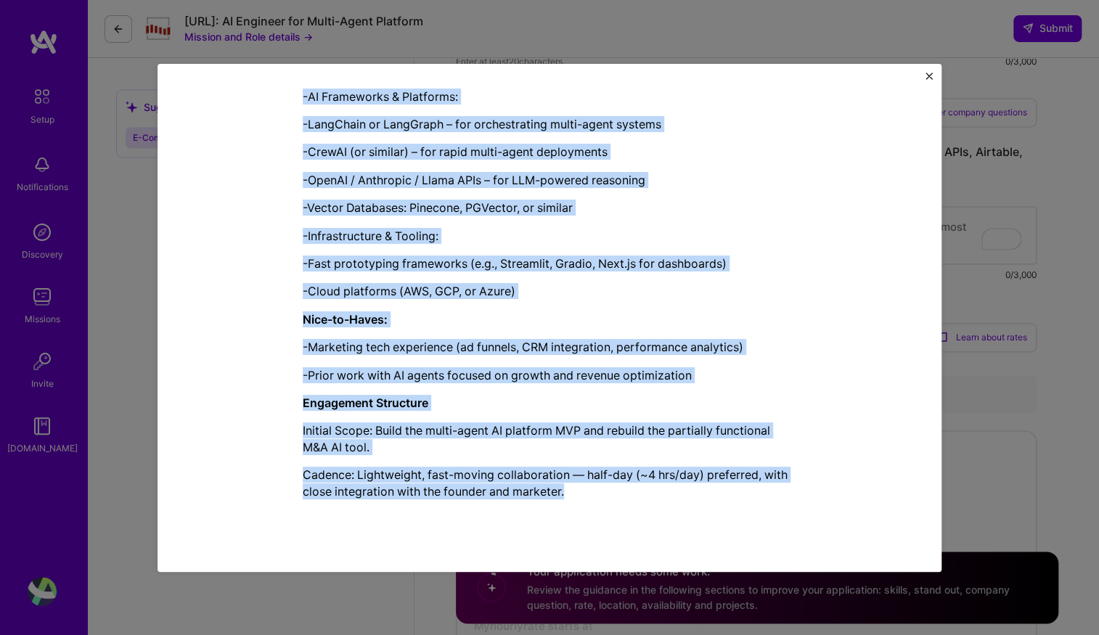
click at [574, 497] on p "Cadence: Lightweight, fast-moving collaboration — half-day (~4 hrs/day) preferr…" at bounding box center [550, 483] width 494 height 33
copy div "Loremip Dolorsitame con Adip Elitsed DO Eiusmodt inci utlaboreetd Magnaali EN a…"
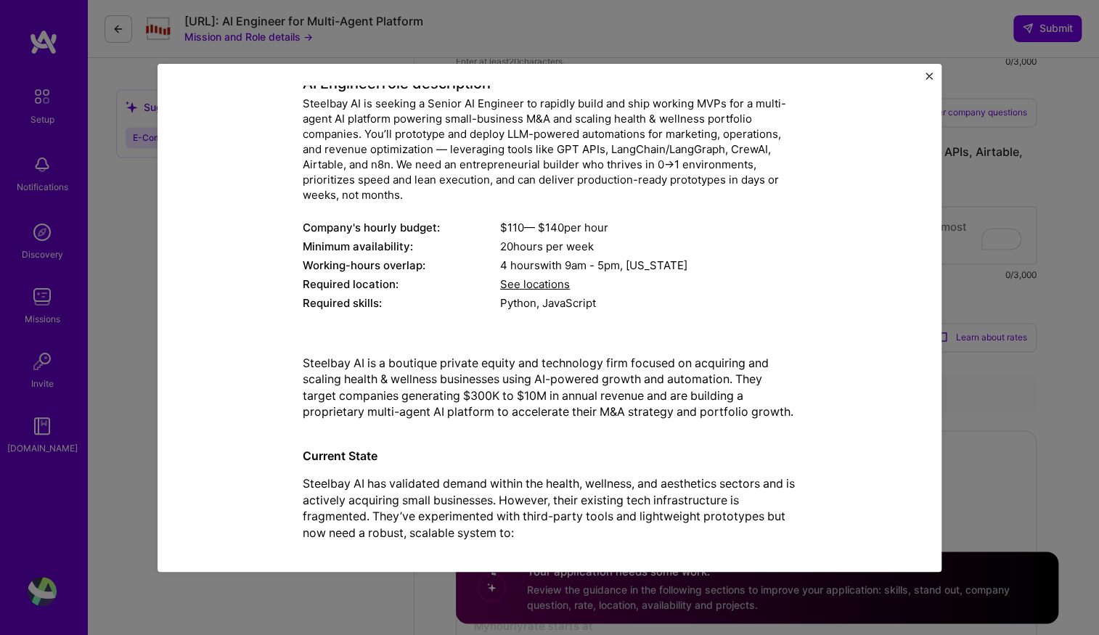
scroll to position [0, 0]
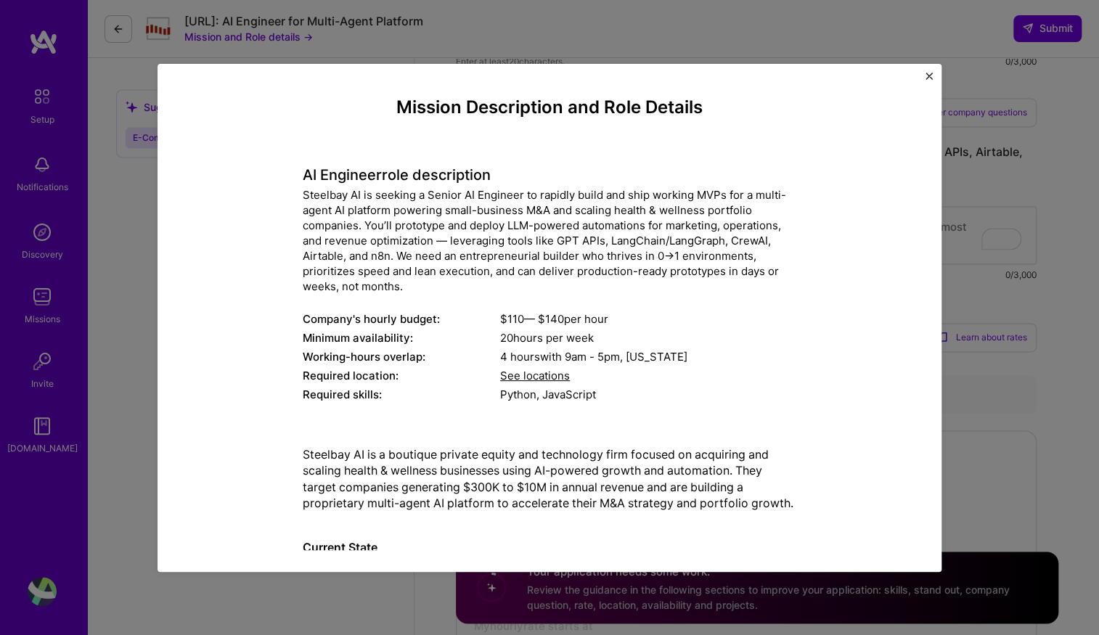
click at [518, 374] on span "See locations" at bounding box center [535, 376] width 70 height 14
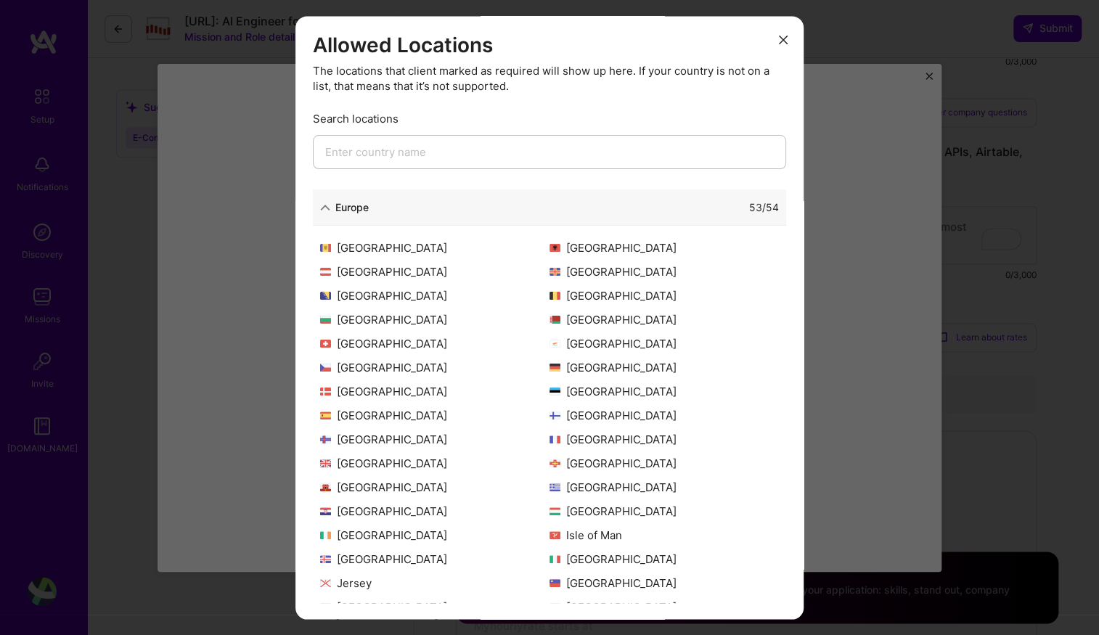
click at [409, 152] on input "modal" at bounding box center [549, 152] width 473 height 34
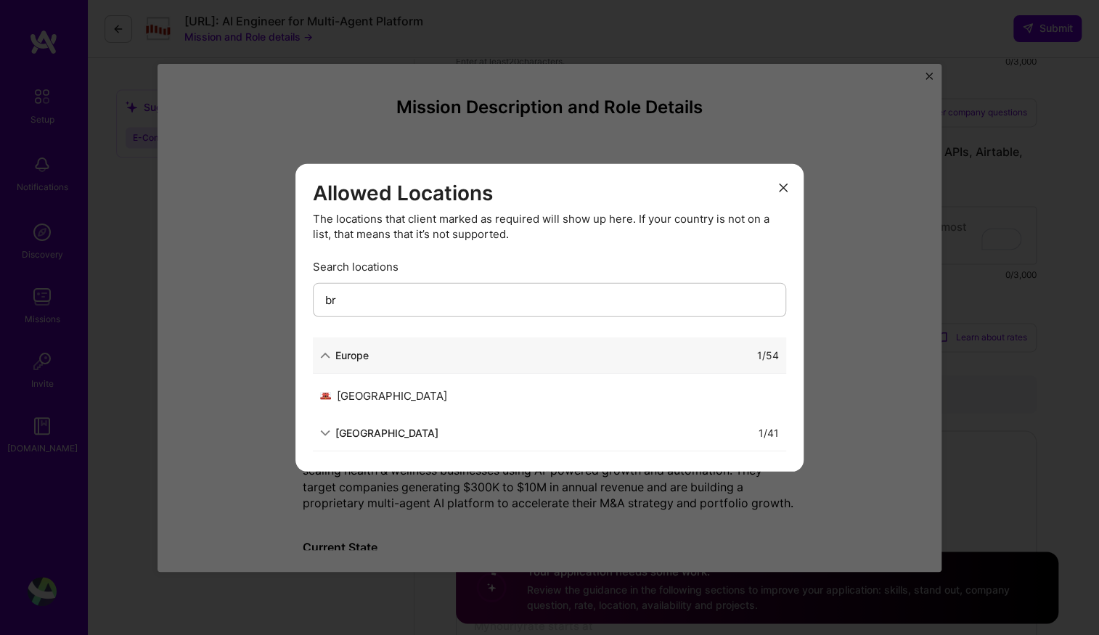
type input "b"
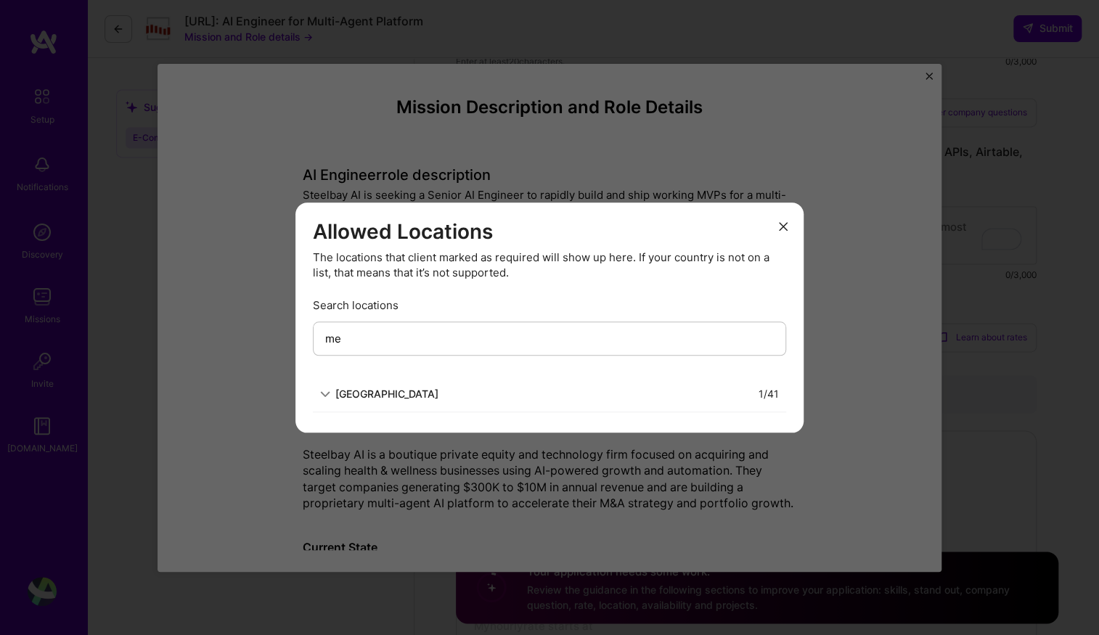
type input "m"
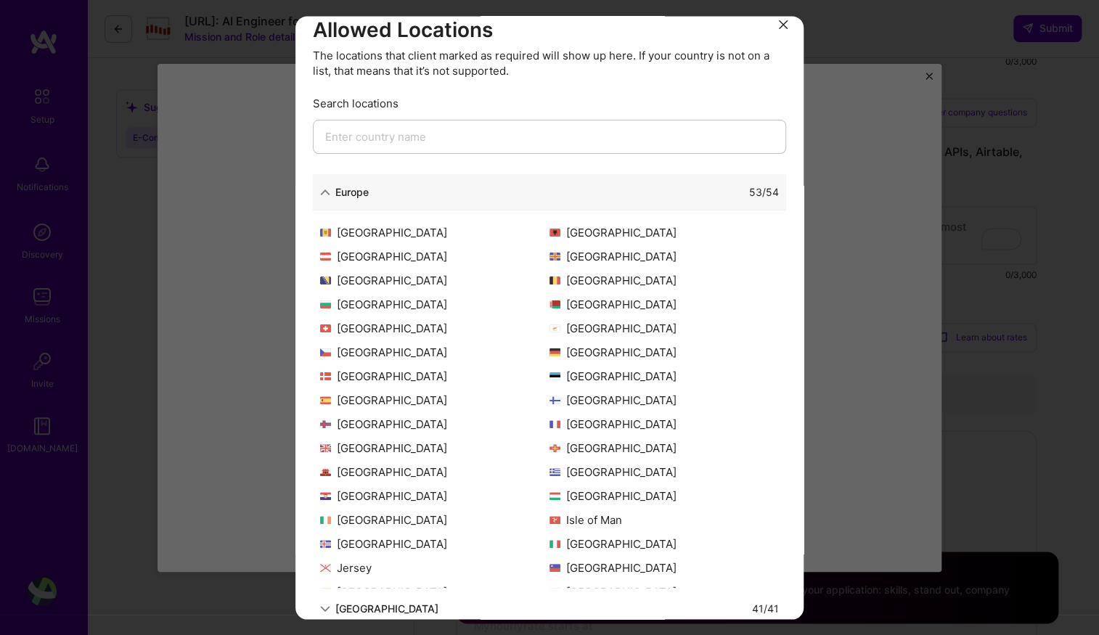
scroll to position [81, 0]
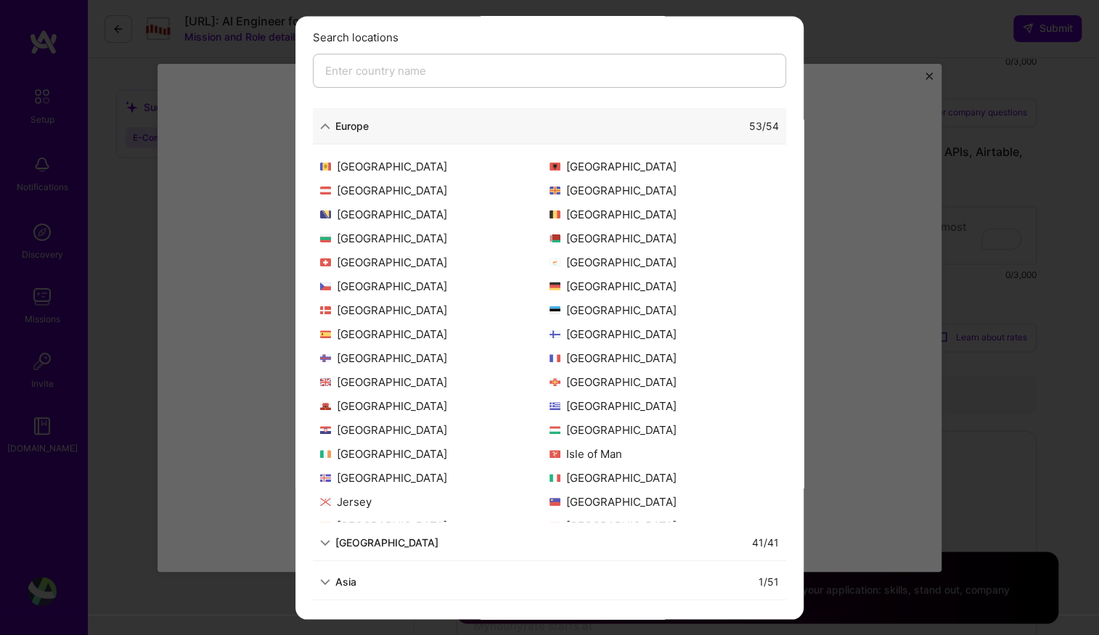
click at [356, 120] on div "Europe" at bounding box center [351, 125] width 33 height 15
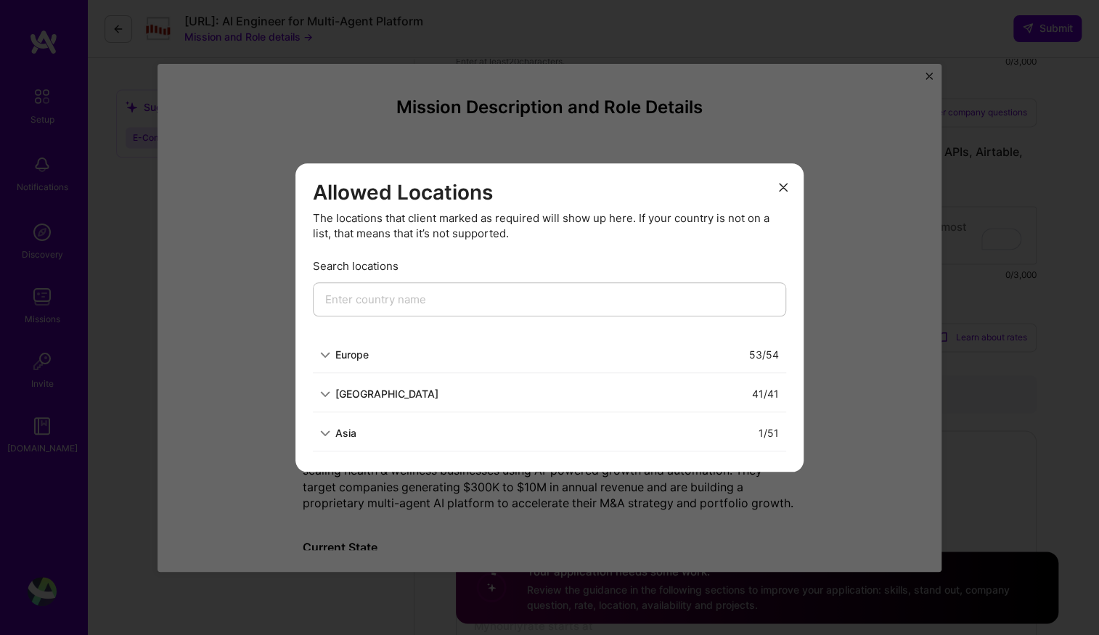
click at [855, 249] on div "Allowed Locations The locations that client marked as required will show up her…" at bounding box center [549, 317] width 1099 height 635
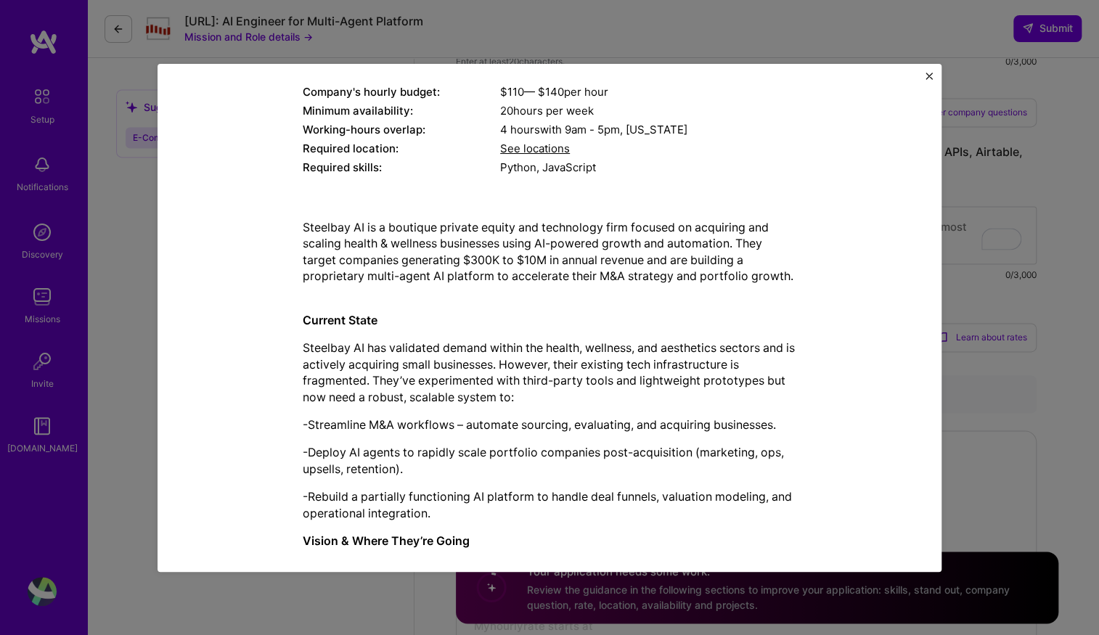
scroll to position [205, 0]
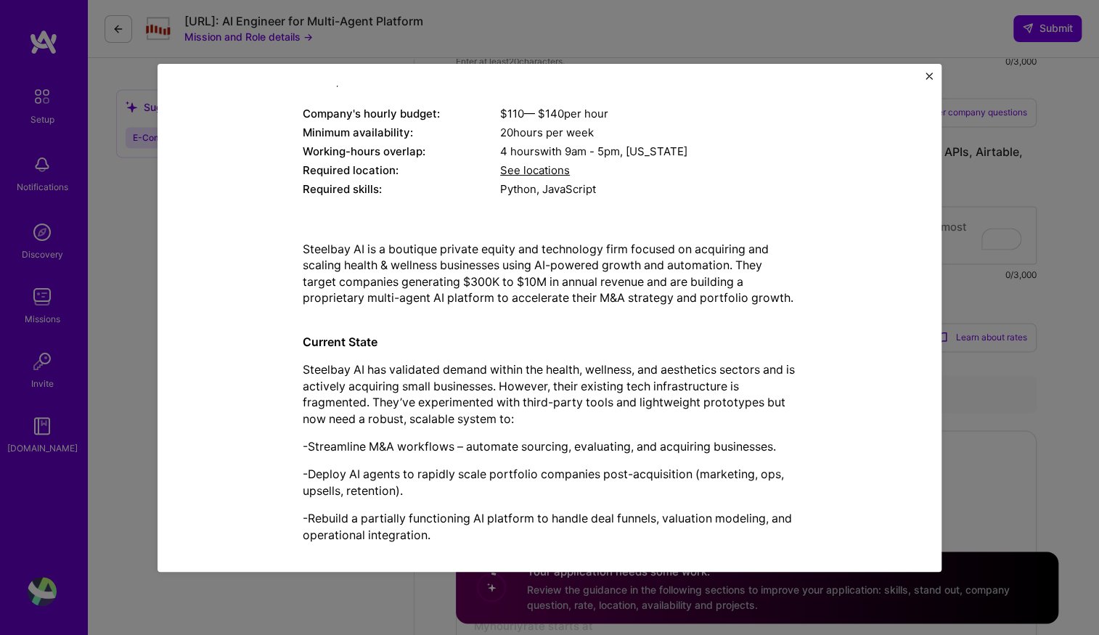
click at [927, 76] on img "Close" at bounding box center [929, 76] width 7 height 7
